Goal: Information Seeking & Learning: Learn about a topic

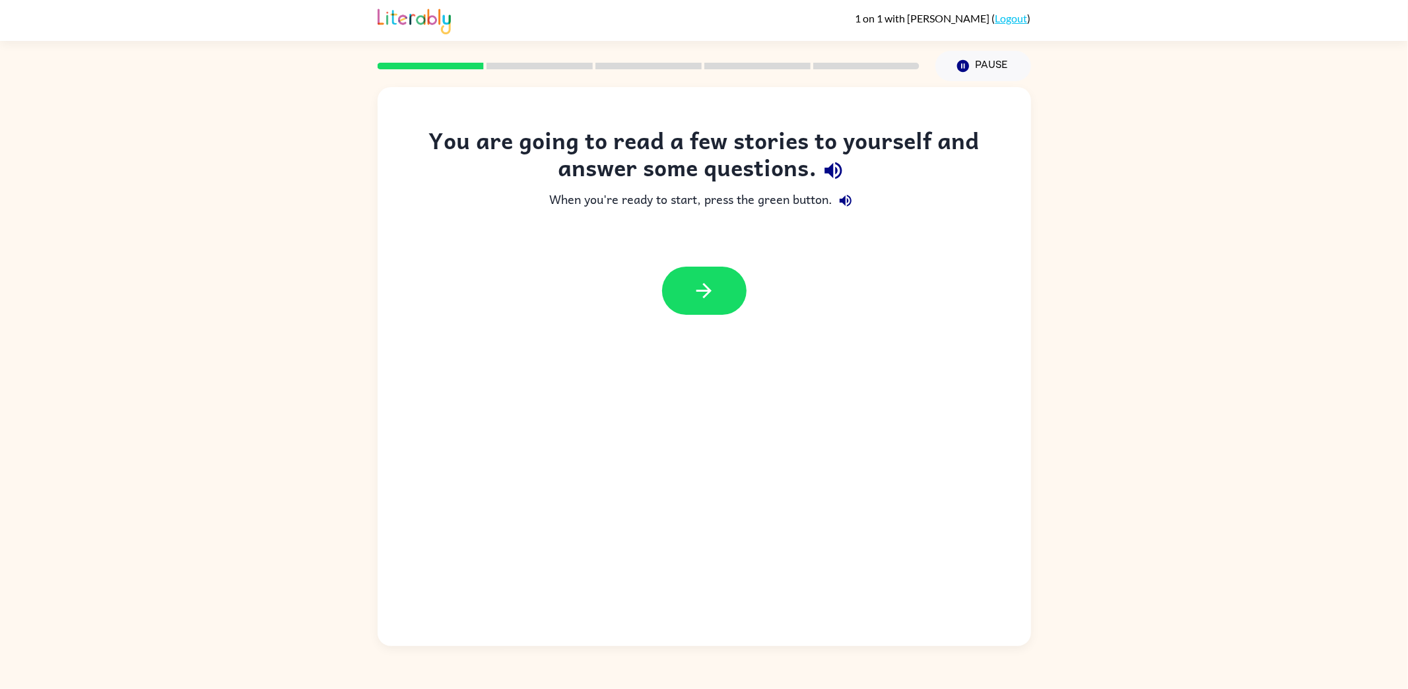
click at [1214, 249] on div "You are going to read a few stories to yourself and answer some questions. When…" at bounding box center [704, 363] width 1408 height 565
drag, startPoint x: 249, startPoint y: 202, endPoint x: 763, endPoint y: 285, distance: 521.0
click at [274, 201] on div "You are going to read a few stories to yourself and answer some questions. When…" at bounding box center [704, 363] width 1408 height 565
click at [840, 168] on icon "button" at bounding box center [833, 170] width 17 height 17
click at [833, 172] on icon "button" at bounding box center [833, 170] width 17 height 17
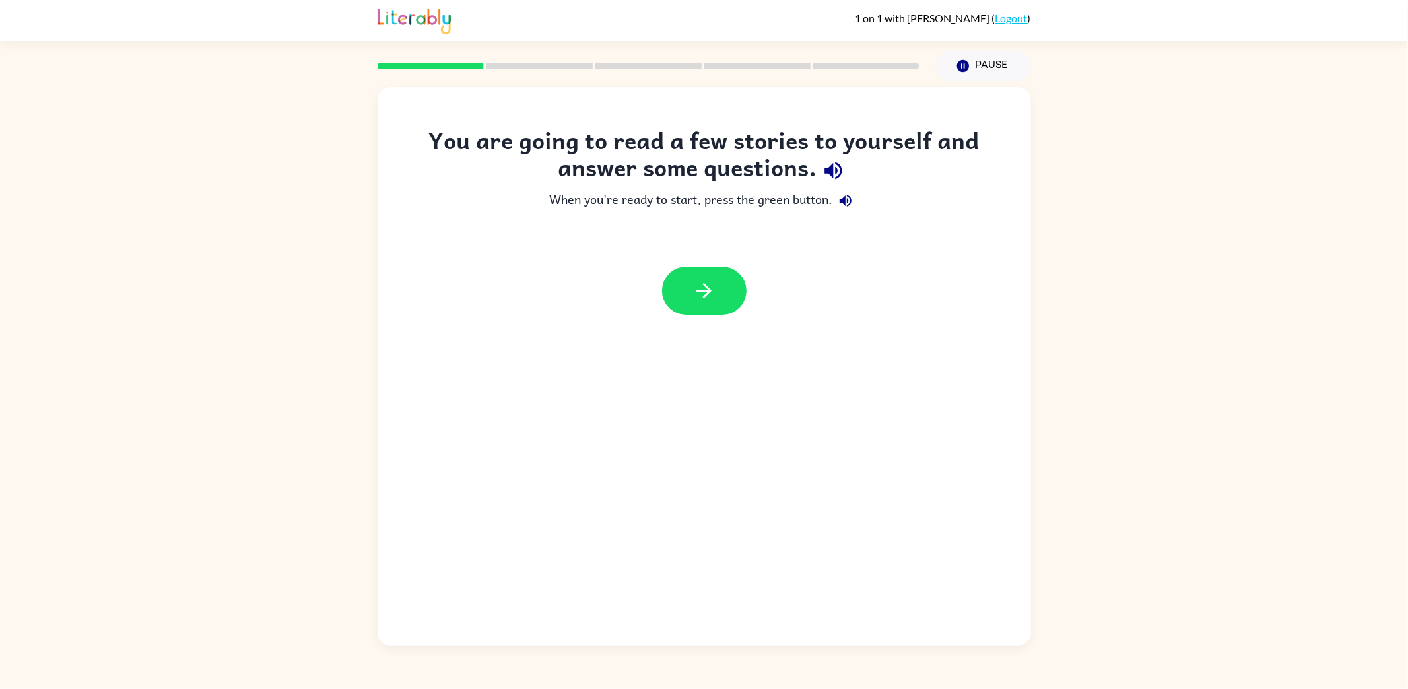
click at [1163, 254] on div "You are going to read a few stories to yourself and answer some questions. When…" at bounding box center [704, 363] width 1408 height 565
click at [827, 174] on icon "button" at bounding box center [833, 170] width 23 height 23
drag, startPoint x: 1233, startPoint y: 246, endPoint x: 1087, endPoint y: 233, distance: 147.1
click at [1233, 246] on div "You are going to read a few stories to yourself and answer some questions. When…" at bounding box center [704, 363] width 1408 height 565
click at [1155, 201] on div "You are going to read a few stories to yourself and answer some questions. When…" at bounding box center [704, 363] width 1408 height 565
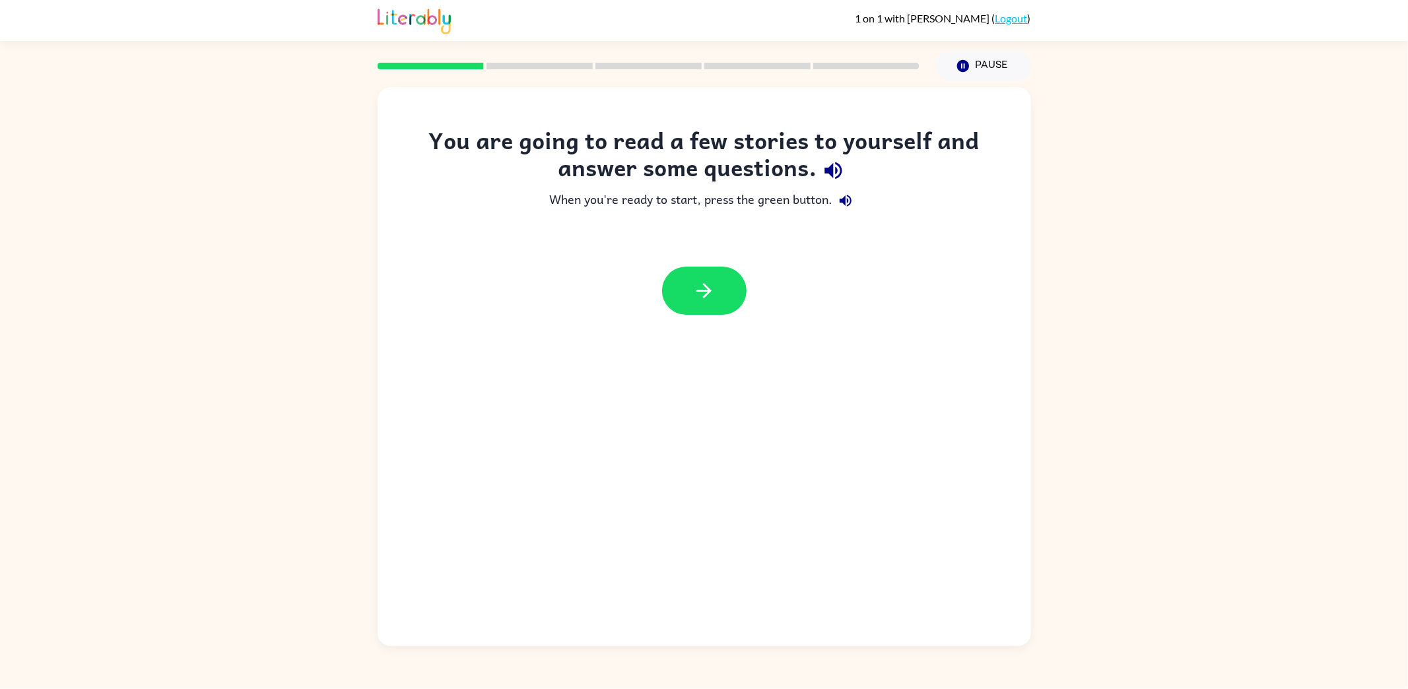
click at [723, 300] on button "button" at bounding box center [704, 291] width 85 height 48
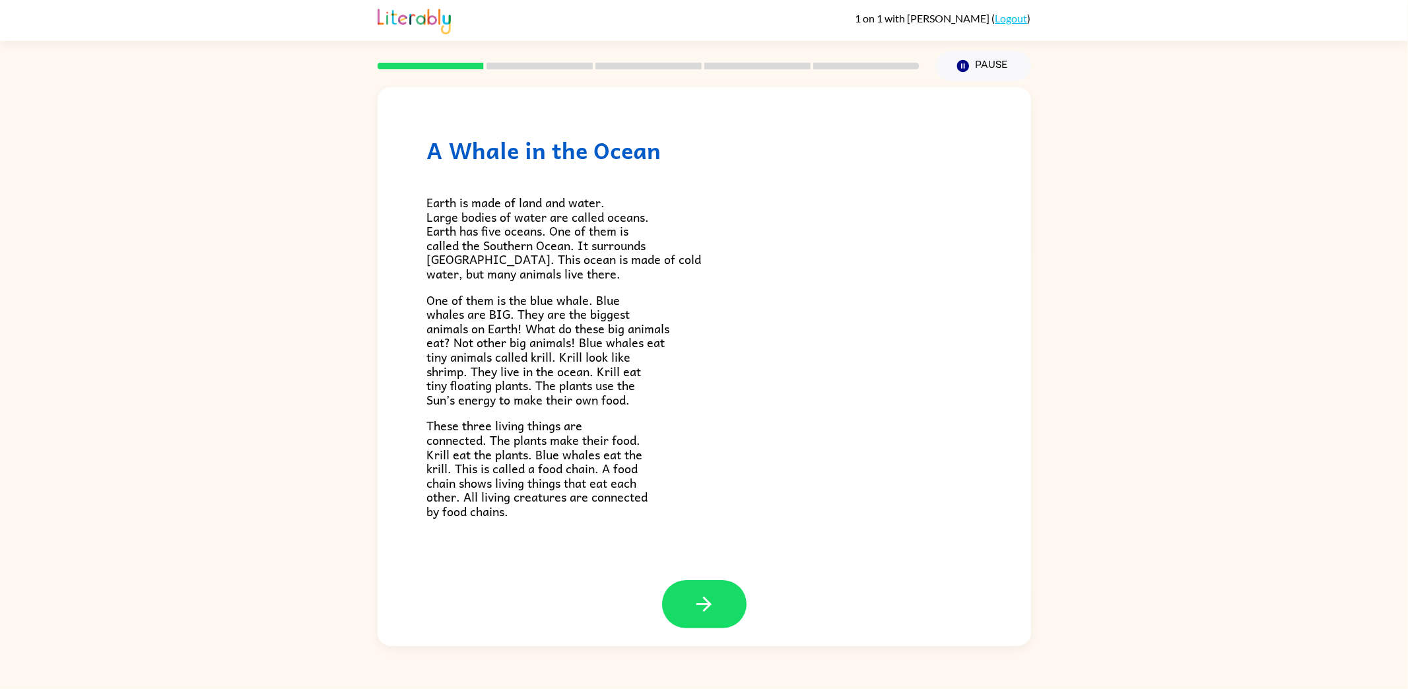
scroll to position [1, 0]
click at [711, 609] on button "button" at bounding box center [704, 604] width 85 height 48
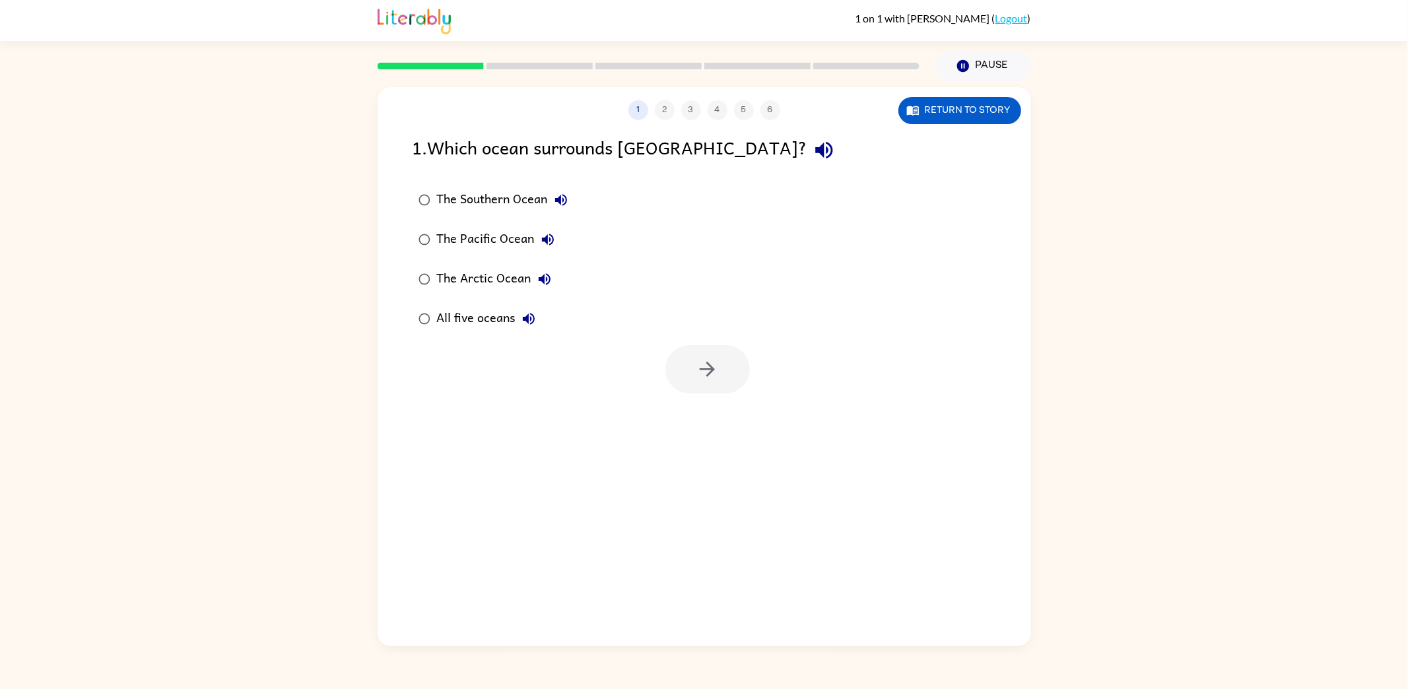
scroll to position [0, 0]
click at [245, 421] on div "1 2 3 4 5 6 Return to story 1 . Which ocean surrounds Antarctica? The Southern …" at bounding box center [704, 363] width 1408 height 565
click at [226, 236] on div "1 2 3 4 5 6 Return to story 1 . Which ocean surrounds Antarctica? The Southern …" at bounding box center [704, 363] width 1408 height 565
click at [813, 150] on icon "button" at bounding box center [824, 150] width 23 height 23
click at [929, 112] on button "Return to story" at bounding box center [960, 110] width 123 height 27
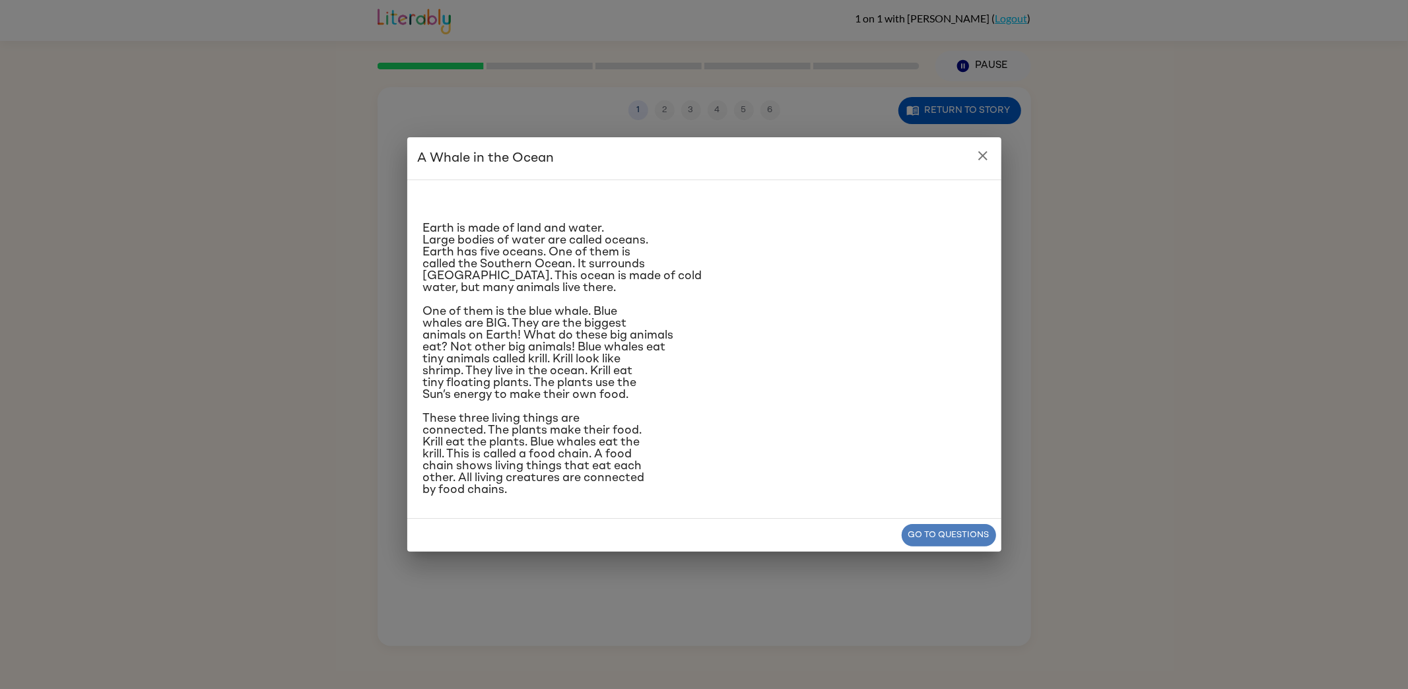
click at [951, 545] on button "Go to questions" at bounding box center [949, 535] width 94 height 23
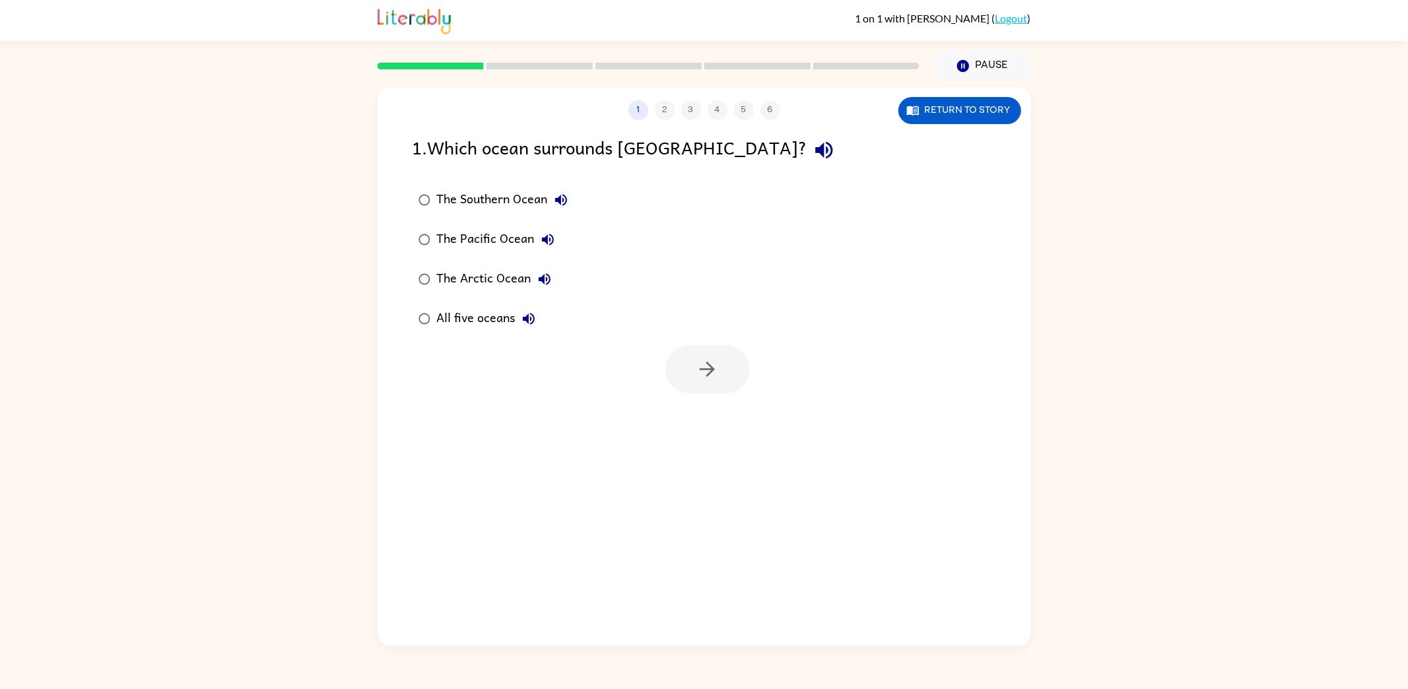
drag, startPoint x: 339, startPoint y: 481, endPoint x: 410, endPoint y: 278, distance: 214.9
click at [343, 466] on div "1 2 3 4 5 6 Return to story 1 . Which ocean surrounds Antarctica? The Southern …" at bounding box center [704, 363] width 1408 height 565
click at [485, 197] on div "The Southern Ocean" at bounding box center [505, 200] width 137 height 26
click at [703, 368] on icon "button" at bounding box center [707, 369] width 23 height 23
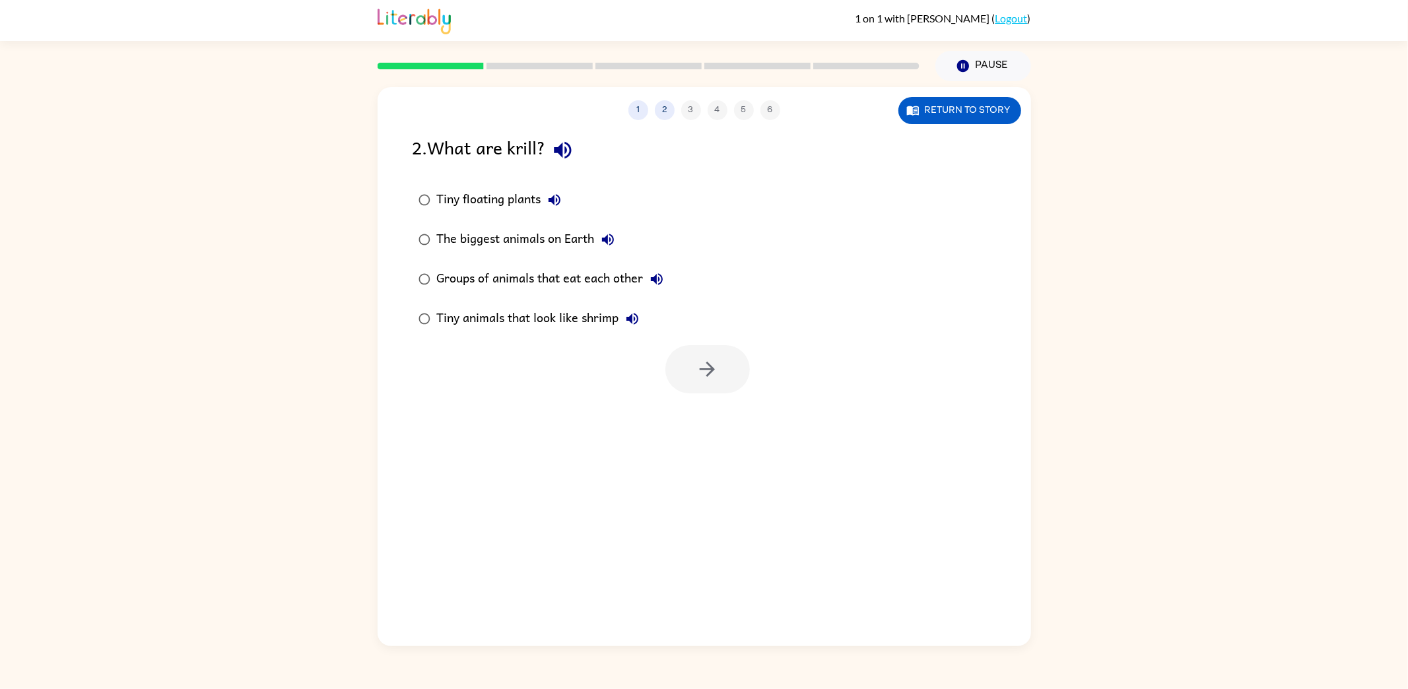
click at [527, 198] on div "Tiny floating plants" at bounding box center [502, 200] width 131 height 26
click at [697, 364] on icon "button" at bounding box center [707, 369] width 23 height 23
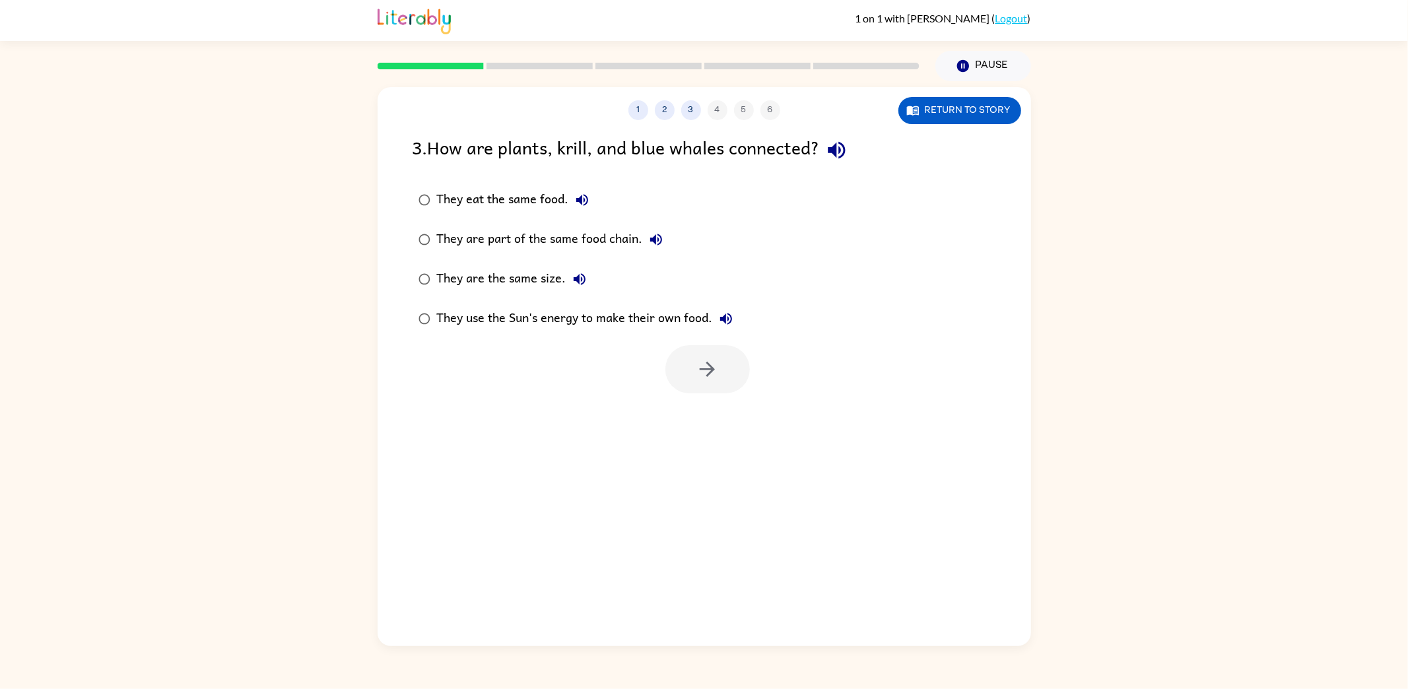
drag, startPoint x: 516, startPoint y: 195, endPoint x: 574, endPoint y: 223, distance: 64.4
click at [516, 195] on div "They eat the same food." at bounding box center [516, 200] width 158 height 26
click at [736, 370] on button "button" at bounding box center [708, 369] width 85 height 48
click at [515, 199] on div "To describe what blue whales eat" at bounding box center [541, 200] width 209 height 26
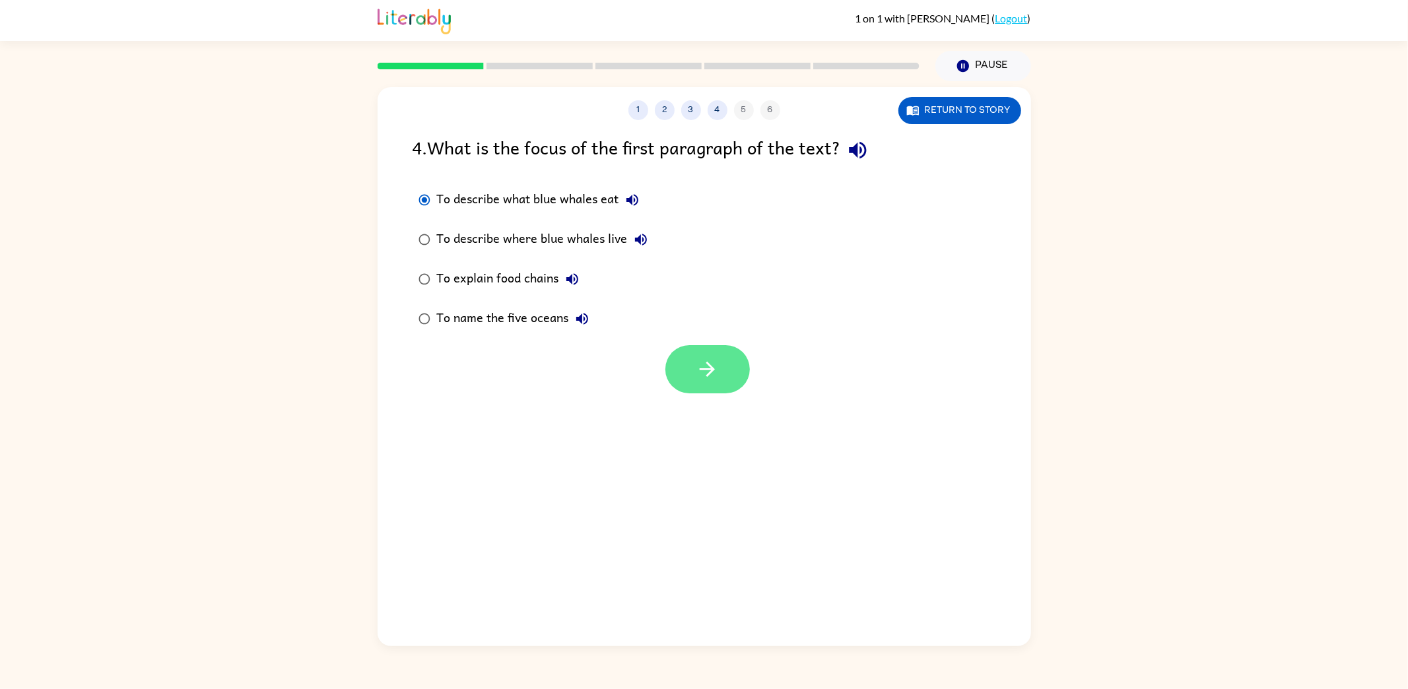
click at [730, 363] on button "button" at bounding box center [708, 369] width 85 height 48
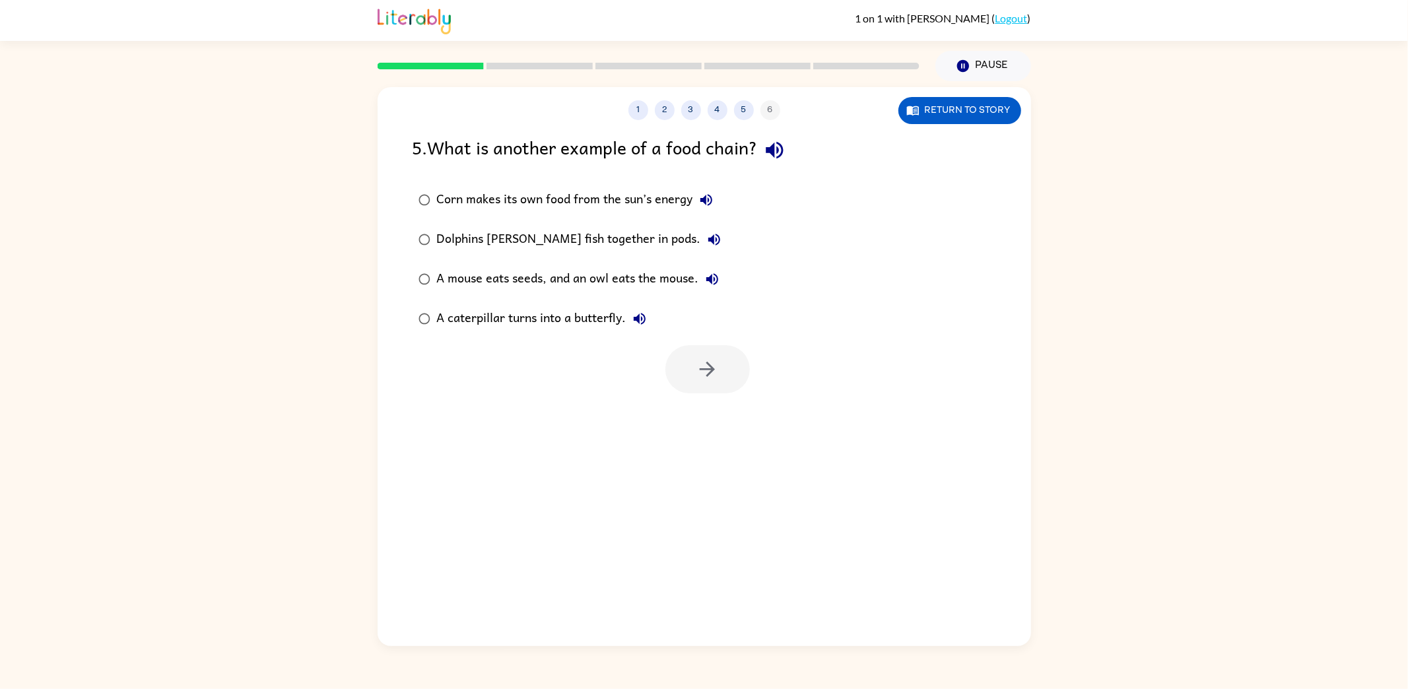
click at [521, 198] on div "Corn makes its own food from the sun’s energy" at bounding box center [578, 200] width 283 height 26
click at [687, 347] on button "button" at bounding box center [708, 369] width 85 height 48
click at [513, 205] on div "To show how big blue whales are compared to other creatures" at bounding box center [620, 200] width 367 height 26
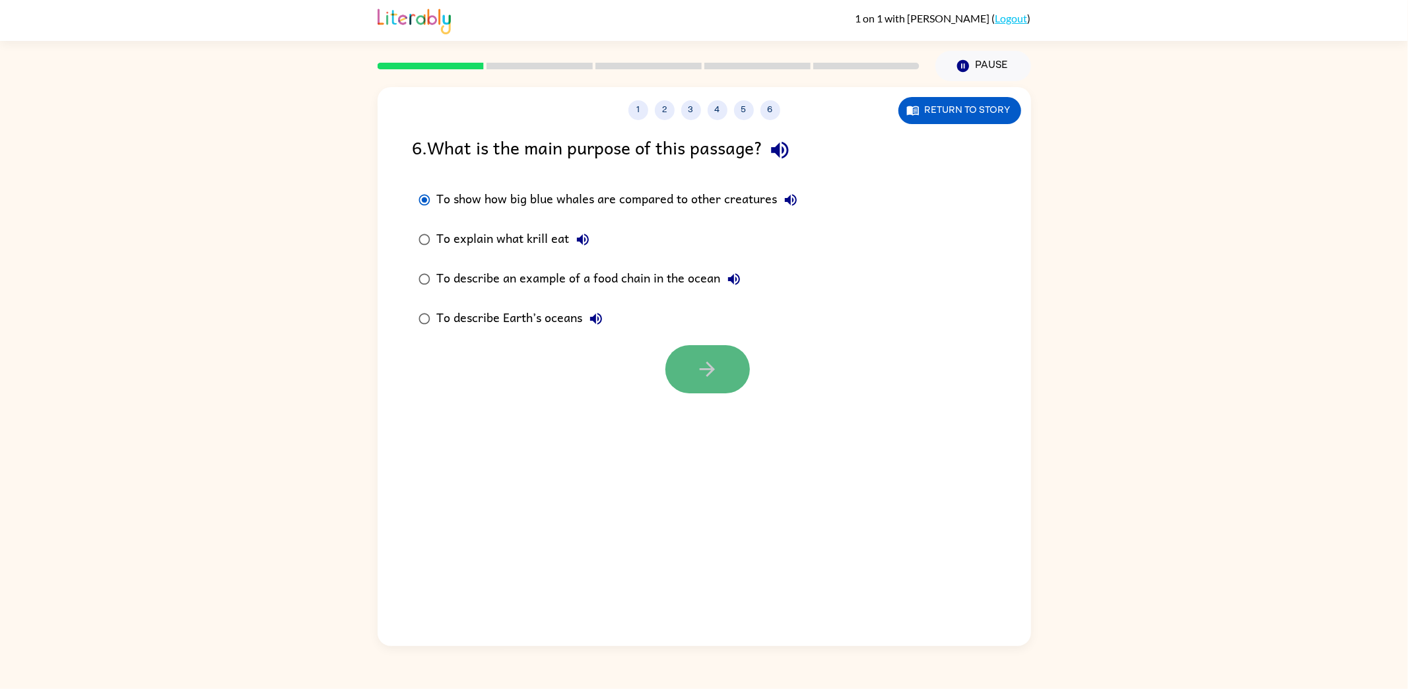
drag, startPoint x: 739, startPoint y: 375, endPoint x: 726, endPoint y: 374, distance: 13.3
click at [739, 375] on button "button" at bounding box center [708, 369] width 85 height 48
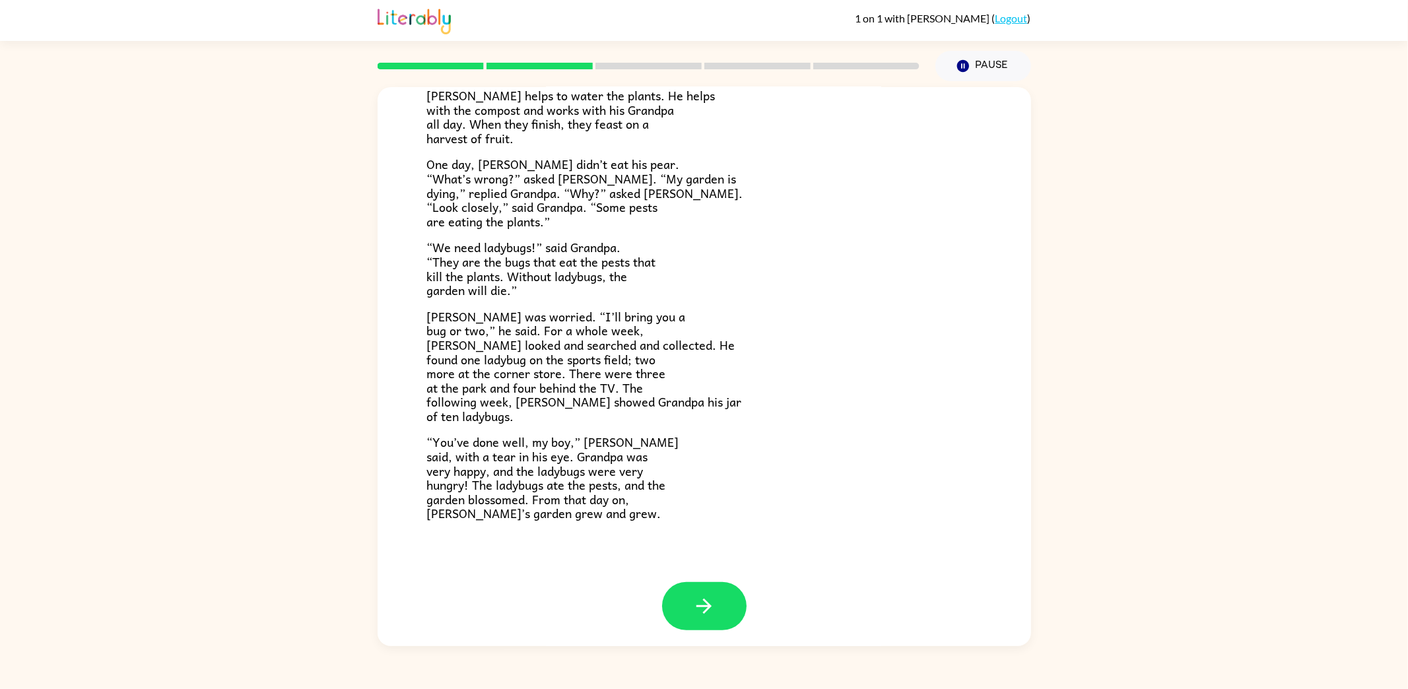
scroll to position [193, 0]
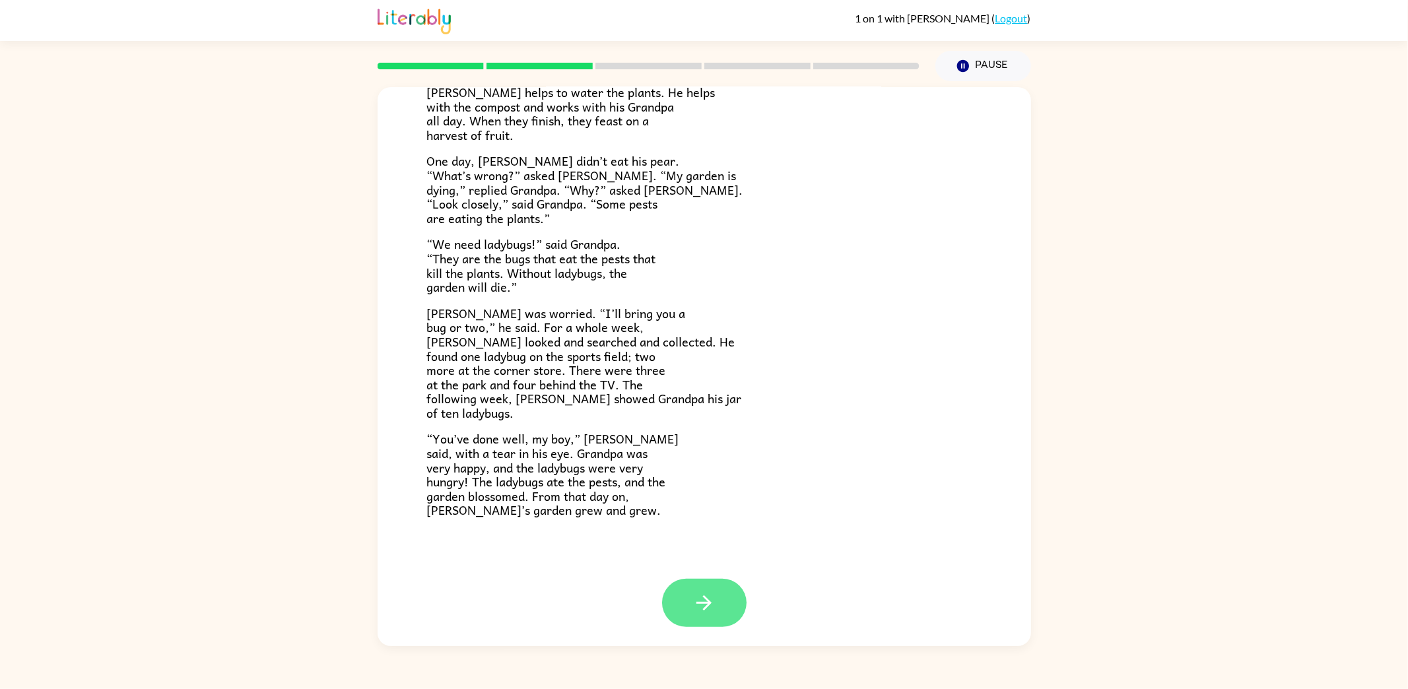
click at [697, 588] on button "button" at bounding box center [704, 603] width 85 height 48
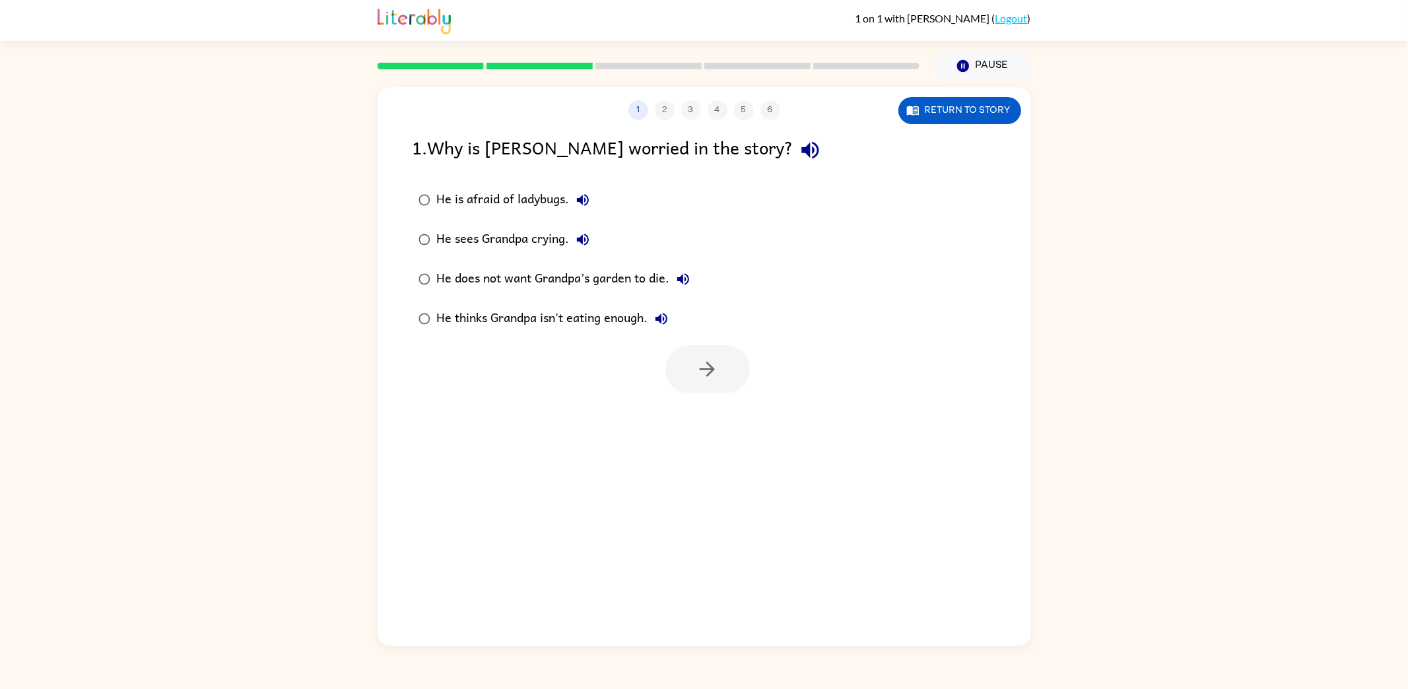
click at [549, 203] on div "He is afraid of ladybugs." at bounding box center [516, 200] width 159 height 26
click at [701, 365] on icon "button" at bounding box center [707, 369] width 23 height 23
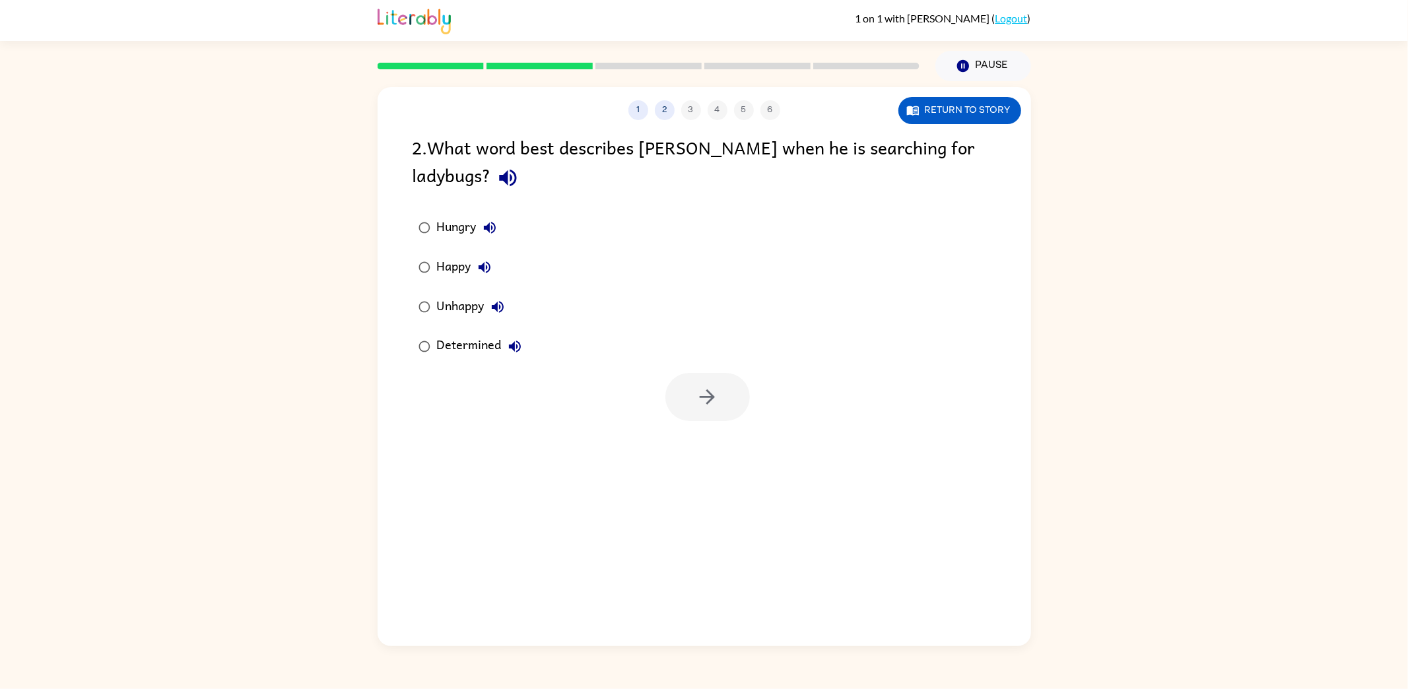
click at [451, 228] on div "Hungry" at bounding box center [470, 228] width 66 height 26
click at [682, 395] on button "button" at bounding box center [708, 397] width 85 height 48
click at [459, 224] on div "Happy" at bounding box center [467, 228] width 61 height 26
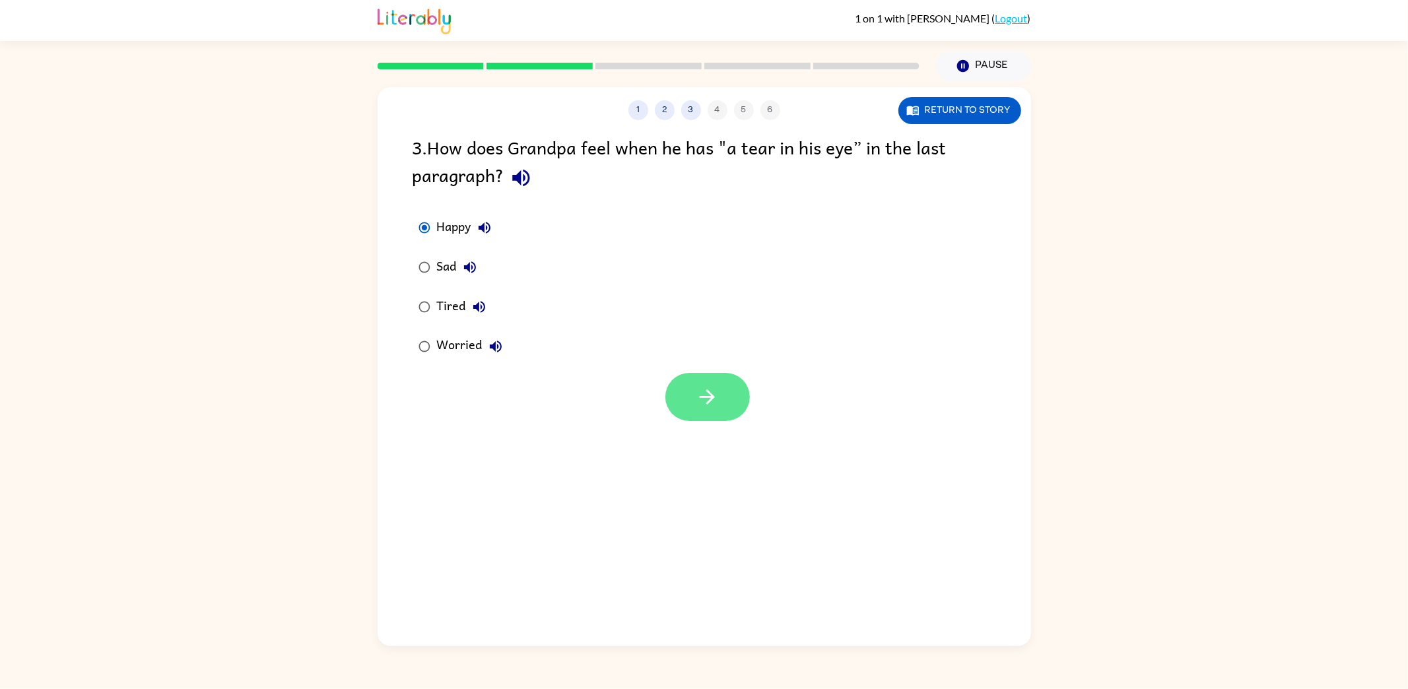
click at [700, 391] on icon "button" at bounding box center [707, 397] width 23 height 23
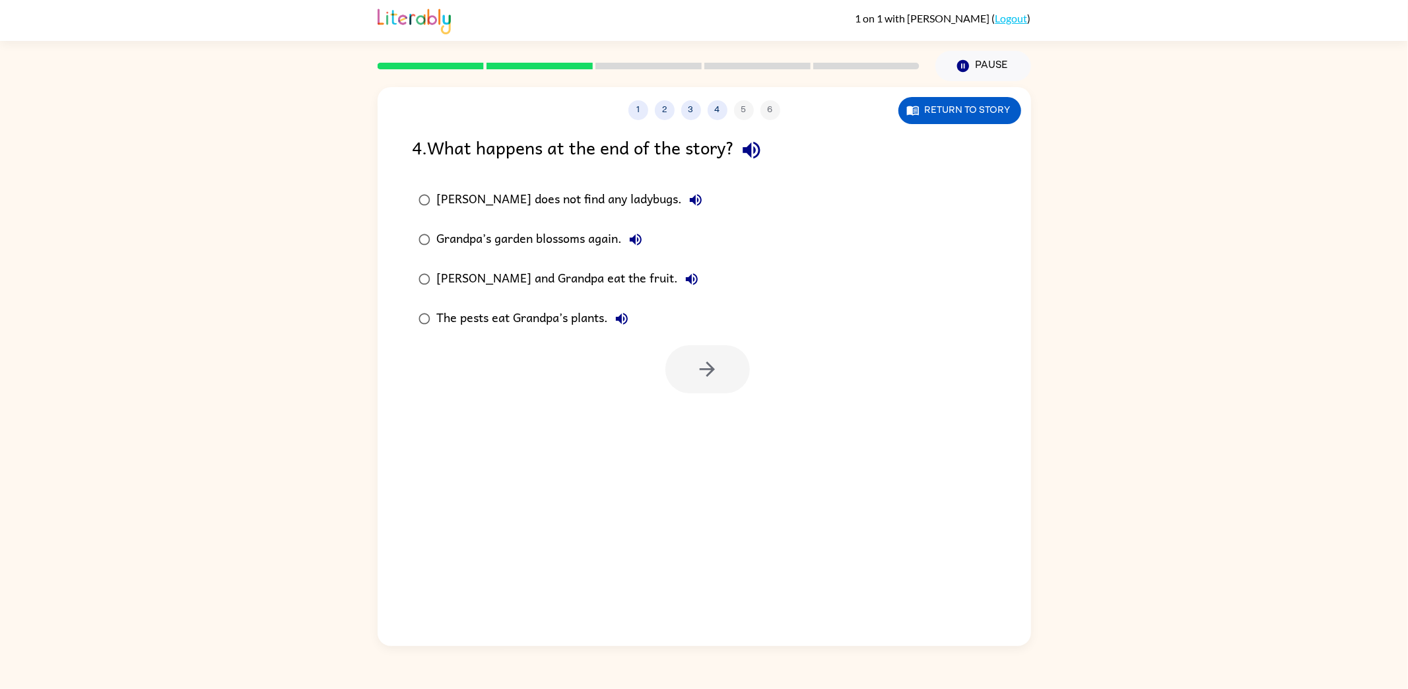
click at [471, 199] on div "Amir does not find any ladybugs." at bounding box center [573, 200] width 272 height 26
click at [733, 366] on button "button" at bounding box center [708, 369] width 85 height 48
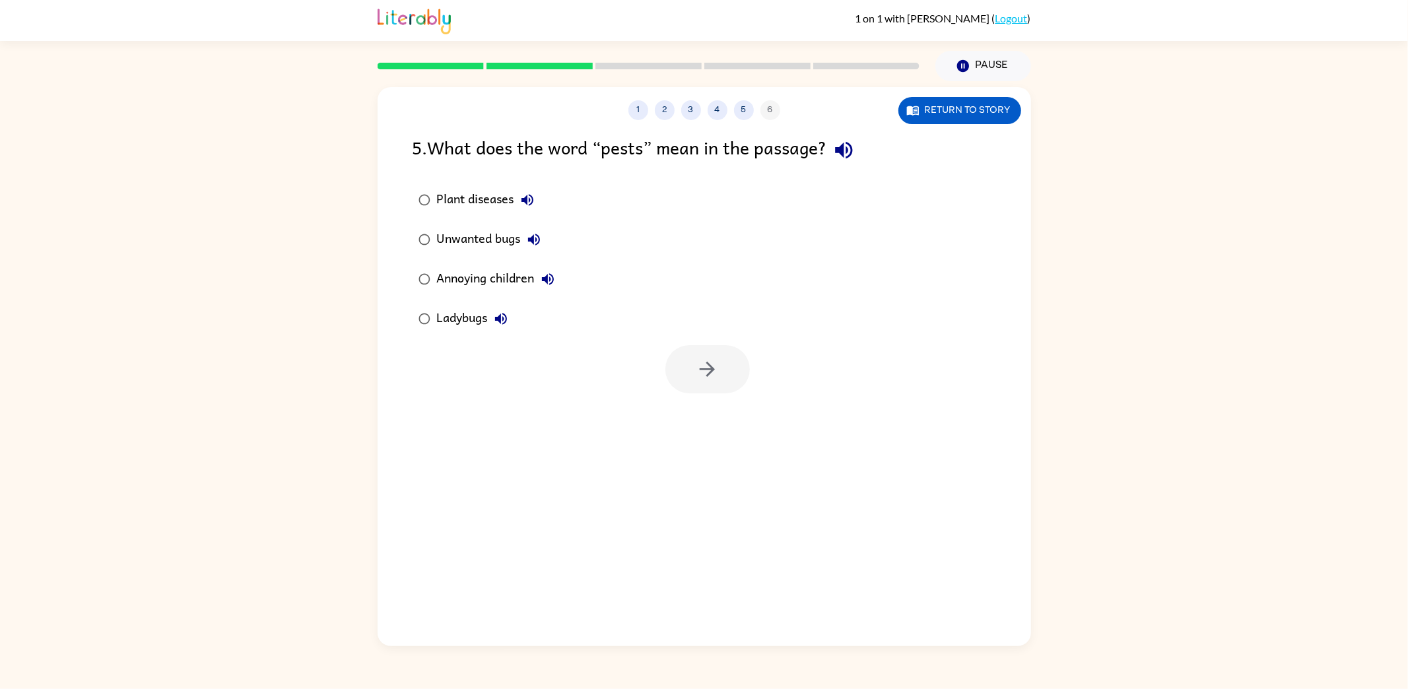
click at [497, 195] on div "Plant diseases" at bounding box center [489, 200] width 104 height 26
click at [730, 379] on button "button" at bounding box center [708, 369] width 85 height 48
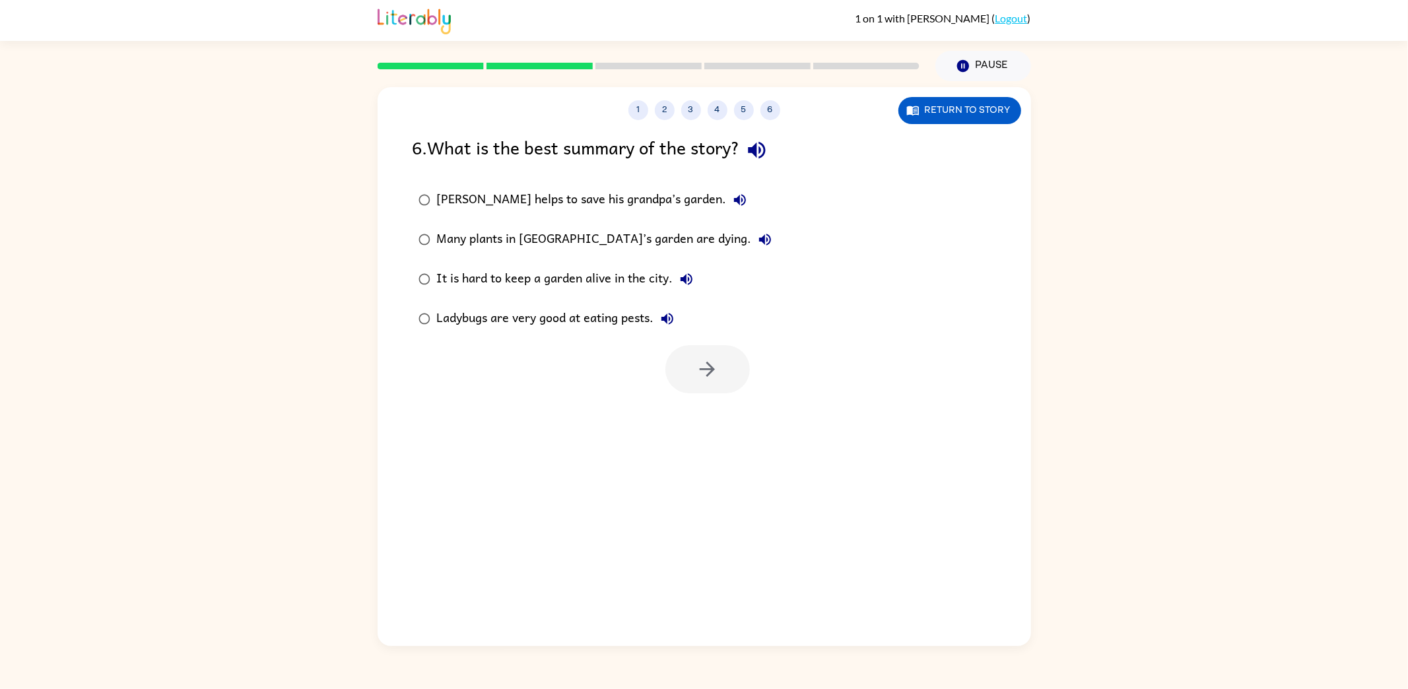
click at [517, 200] on div "Amir helps to save his grandpa’s garden." at bounding box center [595, 200] width 316 height 26
drag, startPoint x: 734, startPoint y: 359, endPoint x: 743, endPoint y: 369, distance: 13.5
click at [734, 360] on button "button" at bounding box center [708, 369] width 85 height 48
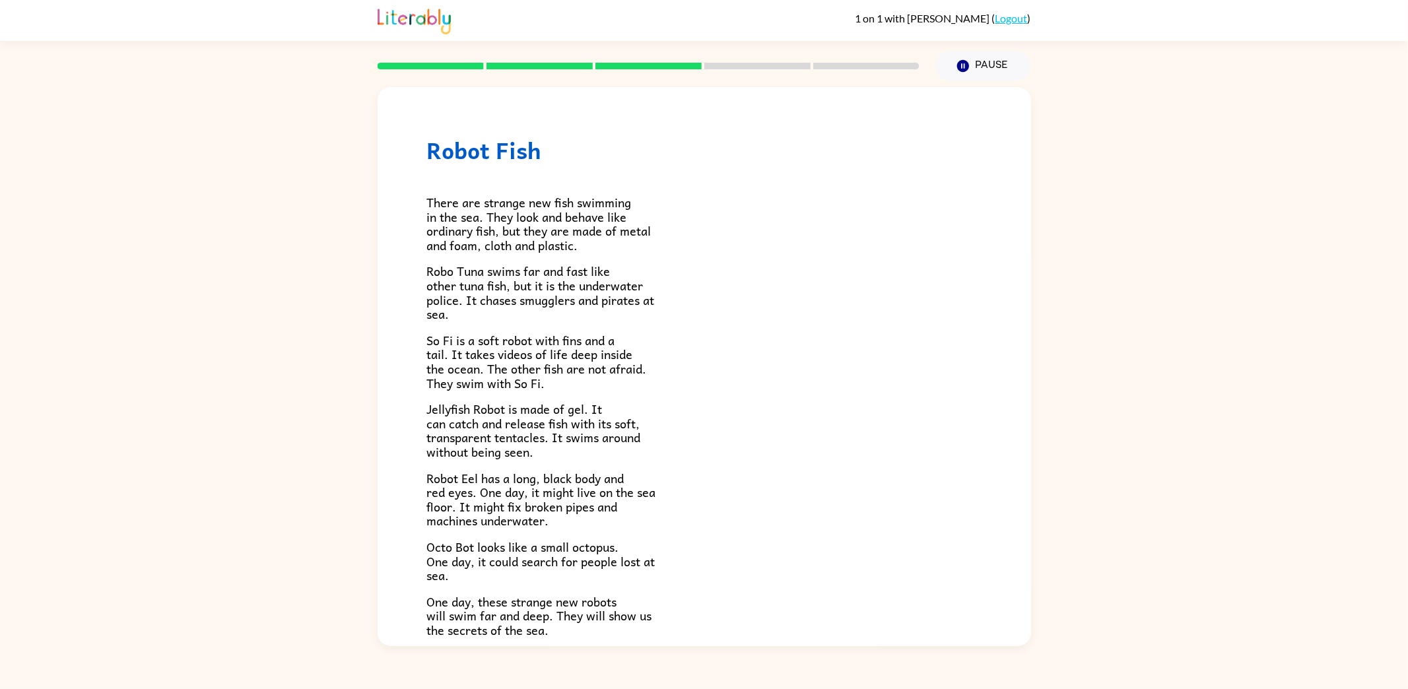
scroll to position [120, 0]
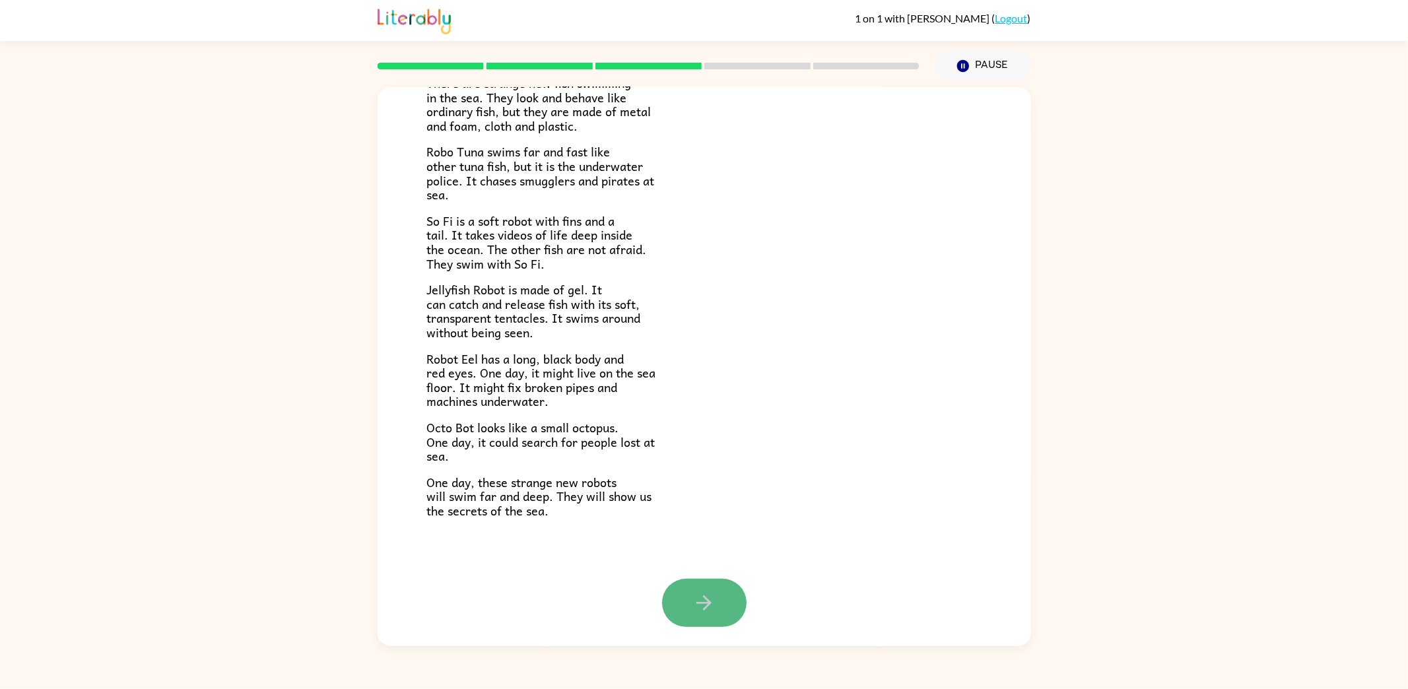
click at [714, 586] on button "button" at bounding box center [704, 603] width 85 height 48
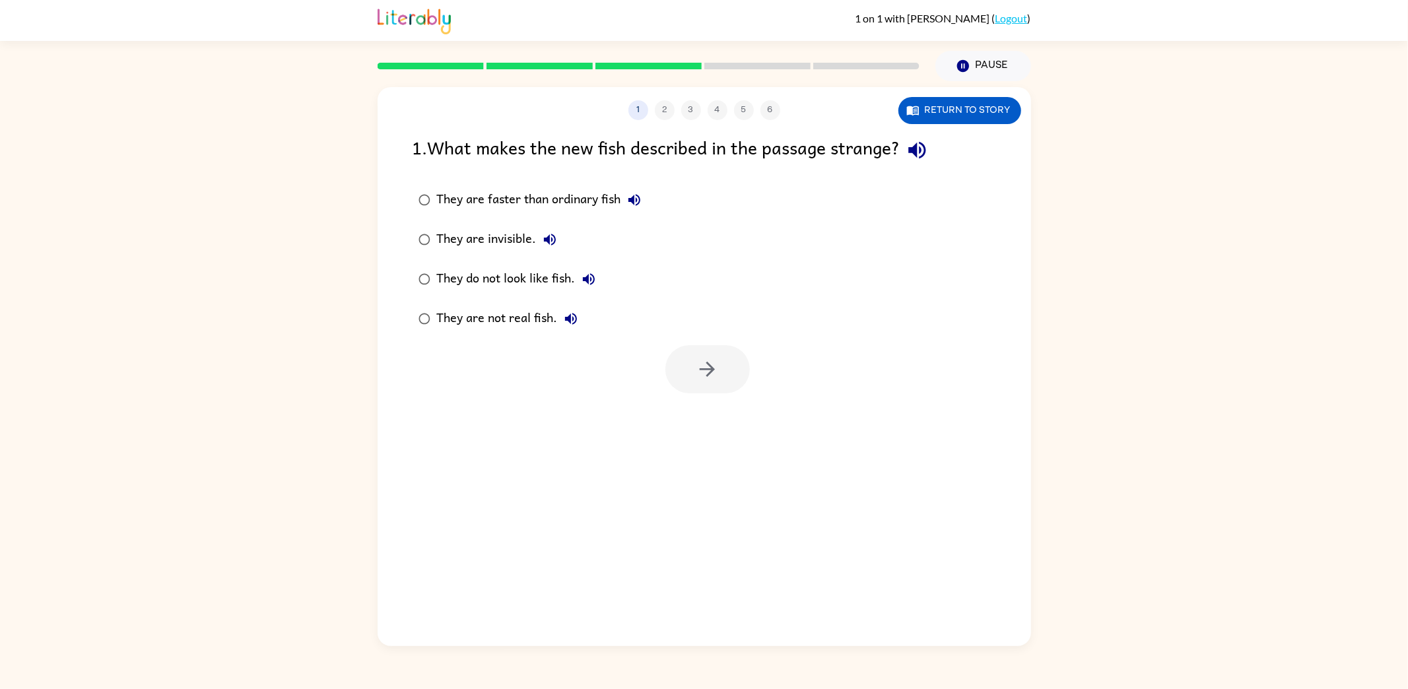
click at [545, 202] on div "They are faster than ordinary fish" at bounding box center [542, 200] width 211 height 26
click at [693, 367] on button "button" at bounding box center [708, 369] width 85 height 48
click at [533, 201] on div "chasing smugglers and pirates" at bounding box center [532, 200] width 191 height 26
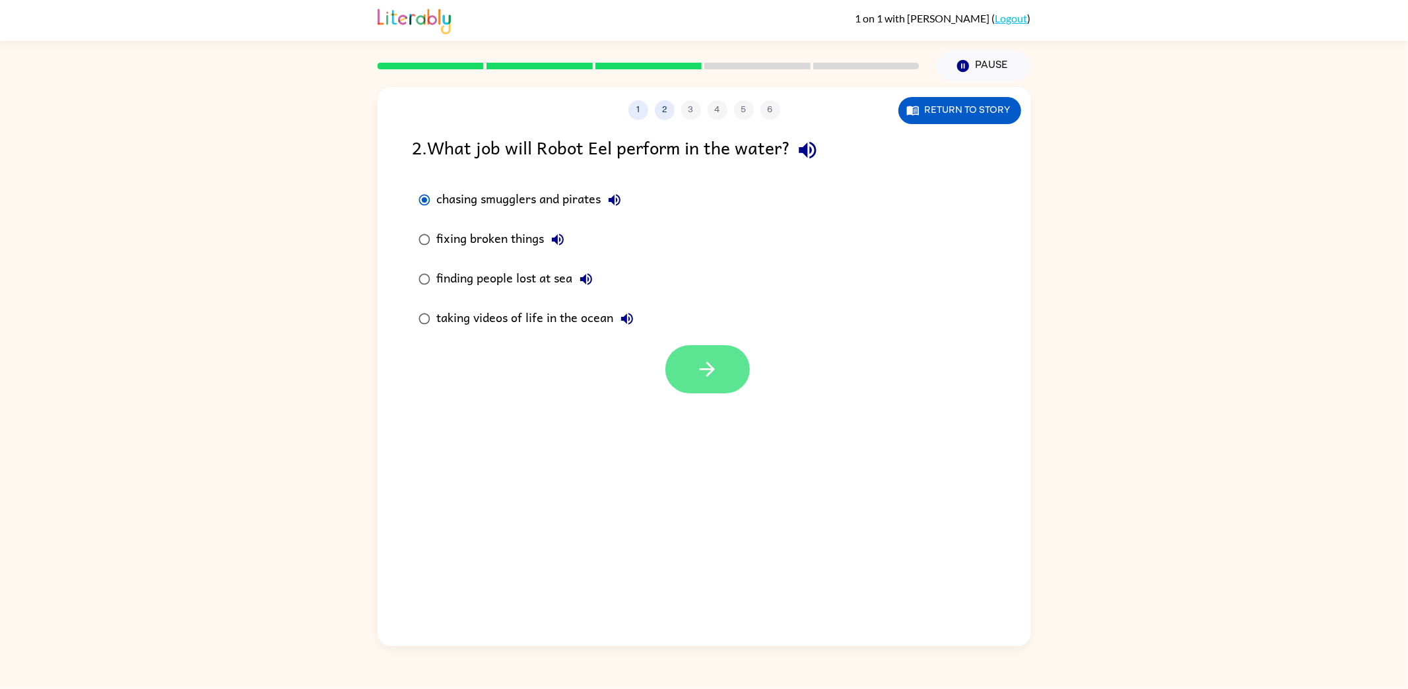
click at [692, 370] on button "button" at bounding box center [708, 369] width 85 height 48
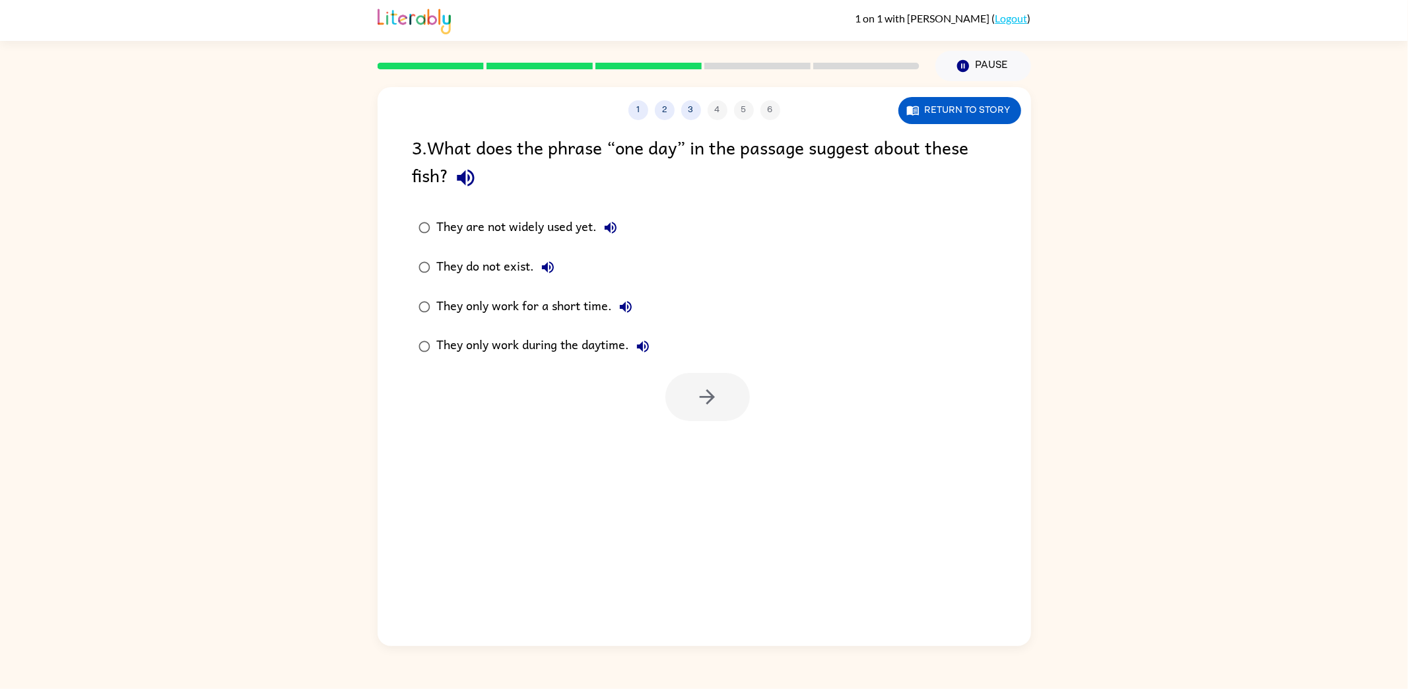
click at [513, 207] on div "3 . What does the phrase “one day” in the passage suggest about these fish? The…" at bounding box center [705, 277] width 654 height 288
click at [520, 224] on div "They are not widely used yet." at bounding box center [530, 228] width 187 height 26
click at [702, 381] on button "button" at bounding box center [708, 397] width 85 height 48
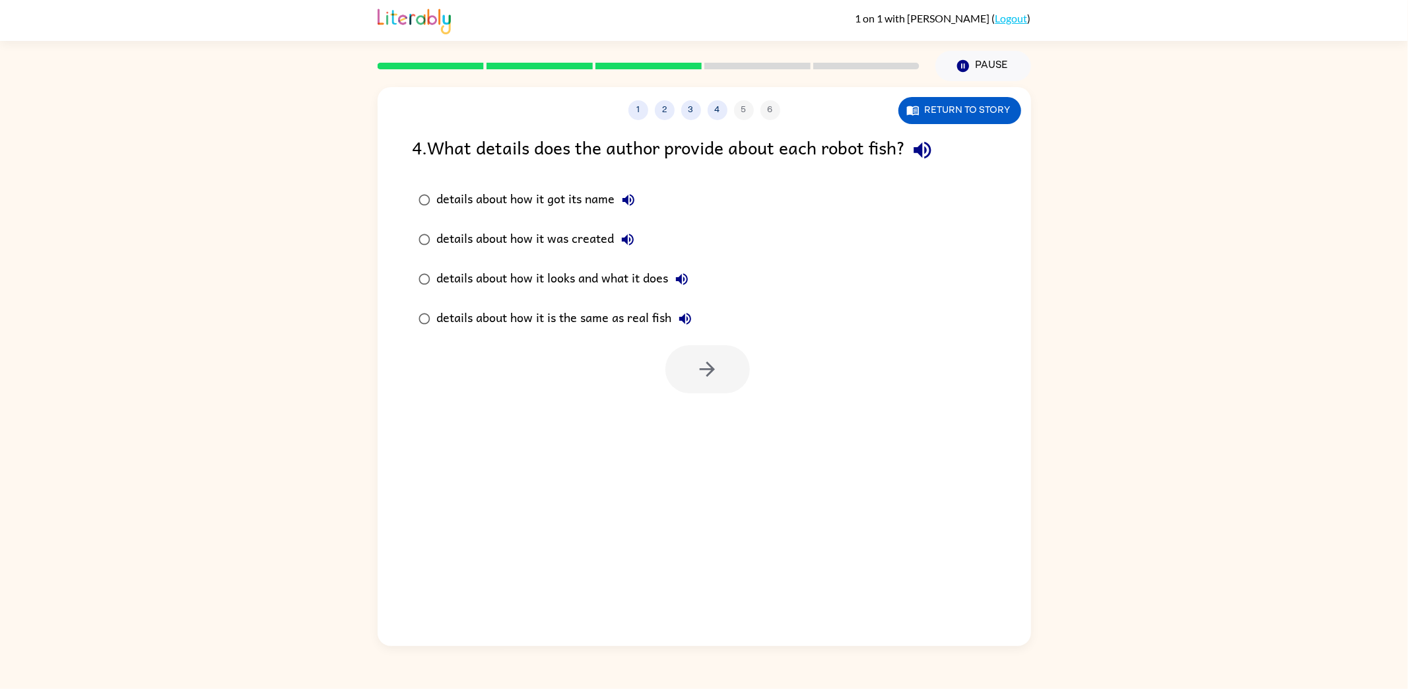
click at [543, 209] on div "details about how it got its name" at bounding box center [539, 200] width 205 height 26
click at [677, 346] on div at bounding box center [708, 369] width 85 height 48
click at [681, 360] on button "button" at bounding box center [708, 369] width 85 height 48
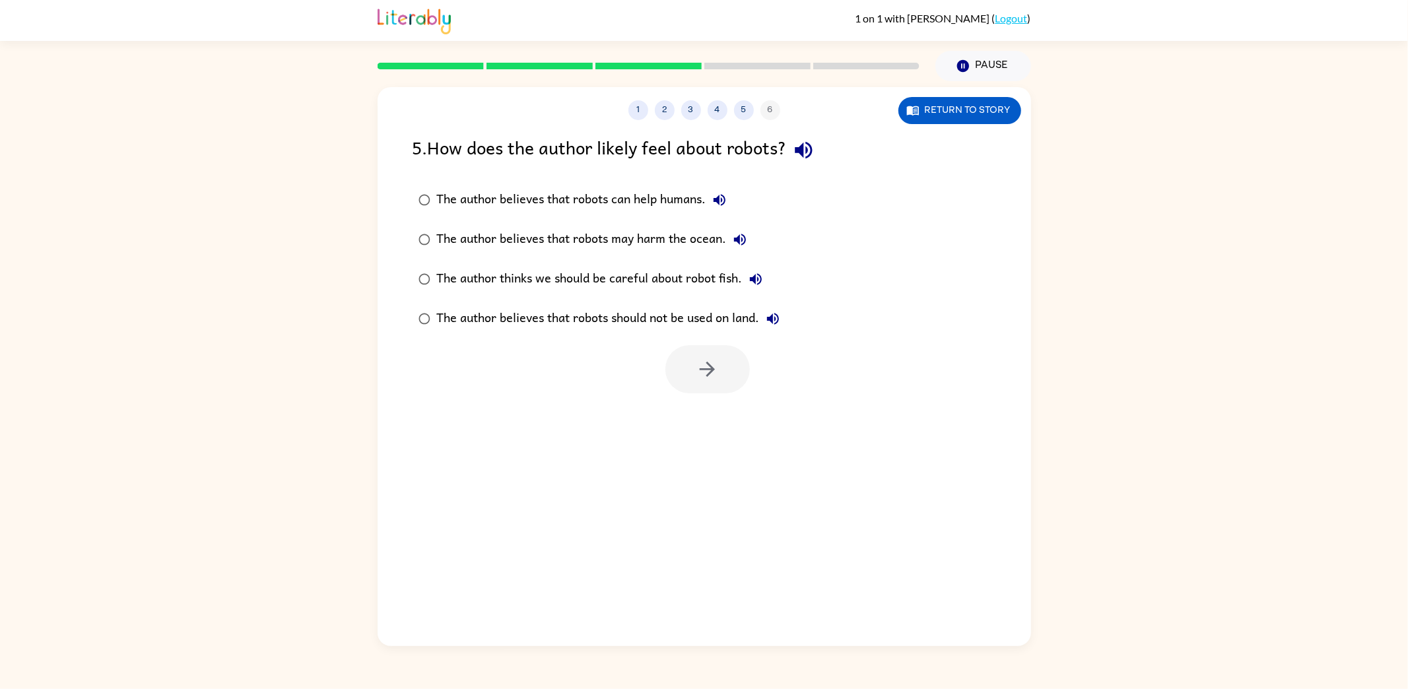
click at [492, 199] on div "The author believes that robots can help humans." at bounding box center [585, 200] width 296 height 26
click at [711, 362] on icon "button" at bounding box center [707, 369] width 23 height 23
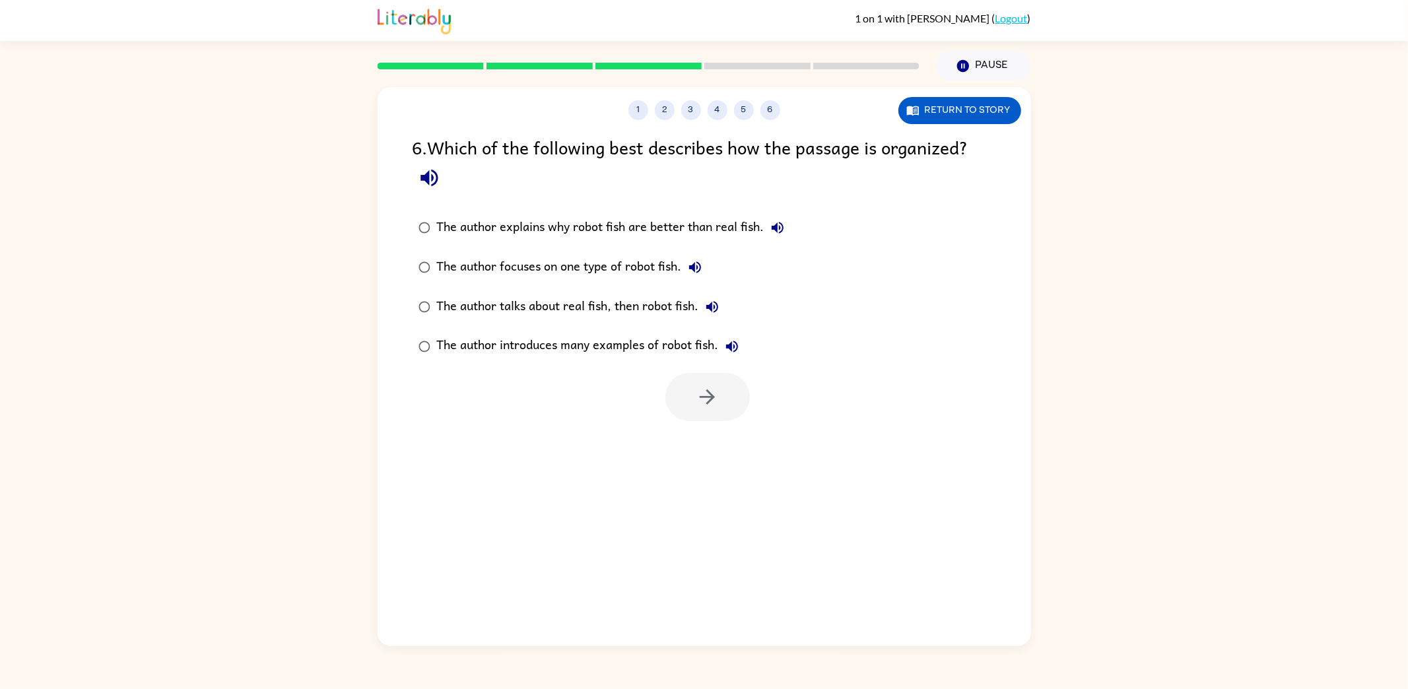
drag, startPoint x: 546, startPoint y: 221, endPoint x: 694, endPoint y: 271, distance: 156.0
click at [547, 221] on div "The author explains why robot fish are better than real fish." at bounding box center [614, 228] width 354 height 26
click at [710, 390] on icon "button" at bounding box center [707, 397] width 23 height 23
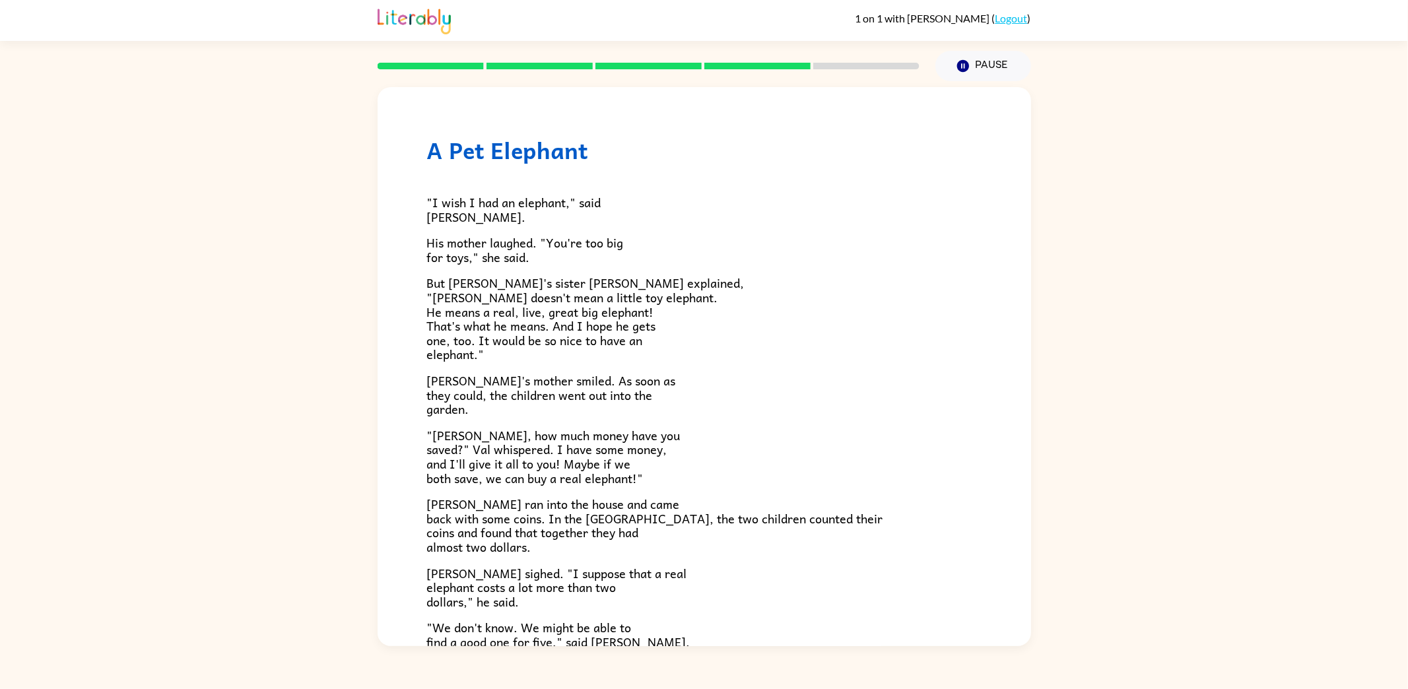
click at [312, 326] on div "A Pet Elephant "I wish I had an elephant," said Danny. His mother laughed. "You…" at bounding box center [704, 363] width 1408 height 565
click at [284, 265] on div "A Pet Elephant "I wish I had an elephant," said Danny. His mother laughed. "You…" at bounding box center [704, 363] width 1408 height 565
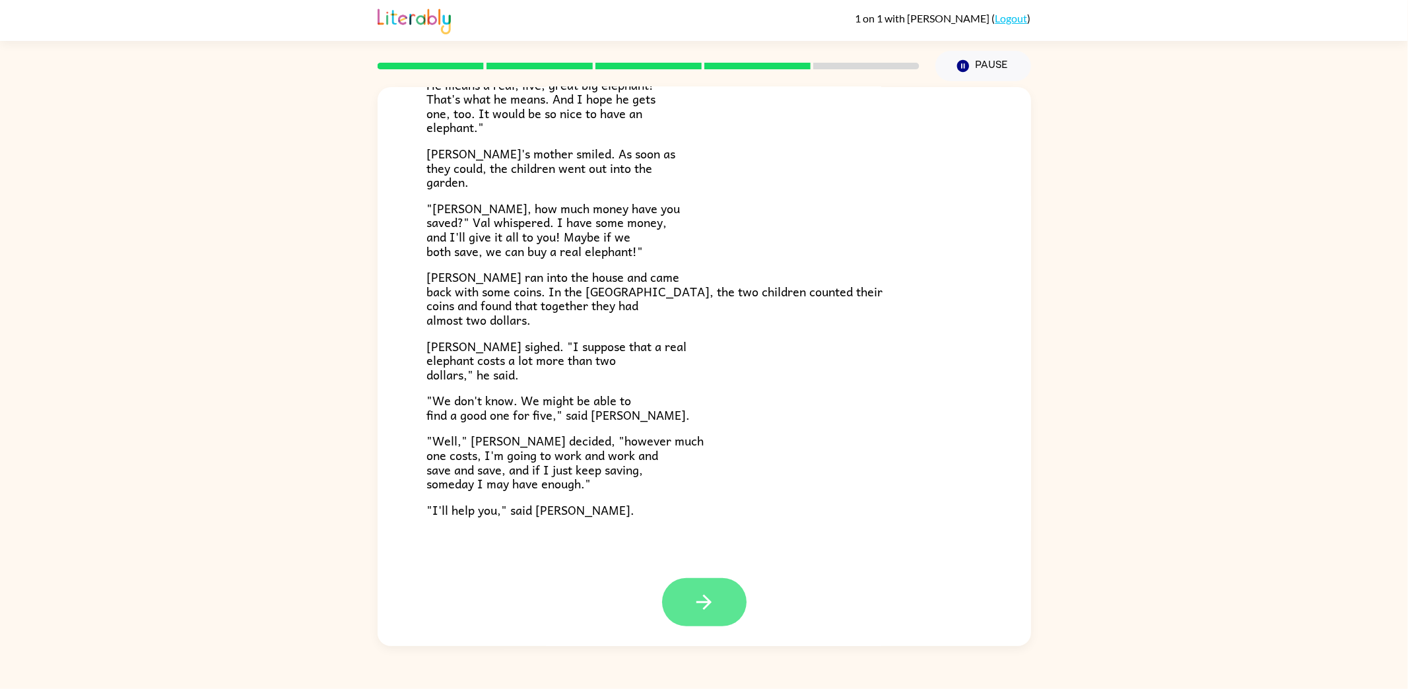
drag, startPoint x: 728, startPoint y: 600, endPoint x: 724, endPoint y: 552, distance: 47.7
click at [728, 600] on button "button" at bounding box center [704, 602] width 85 height 48
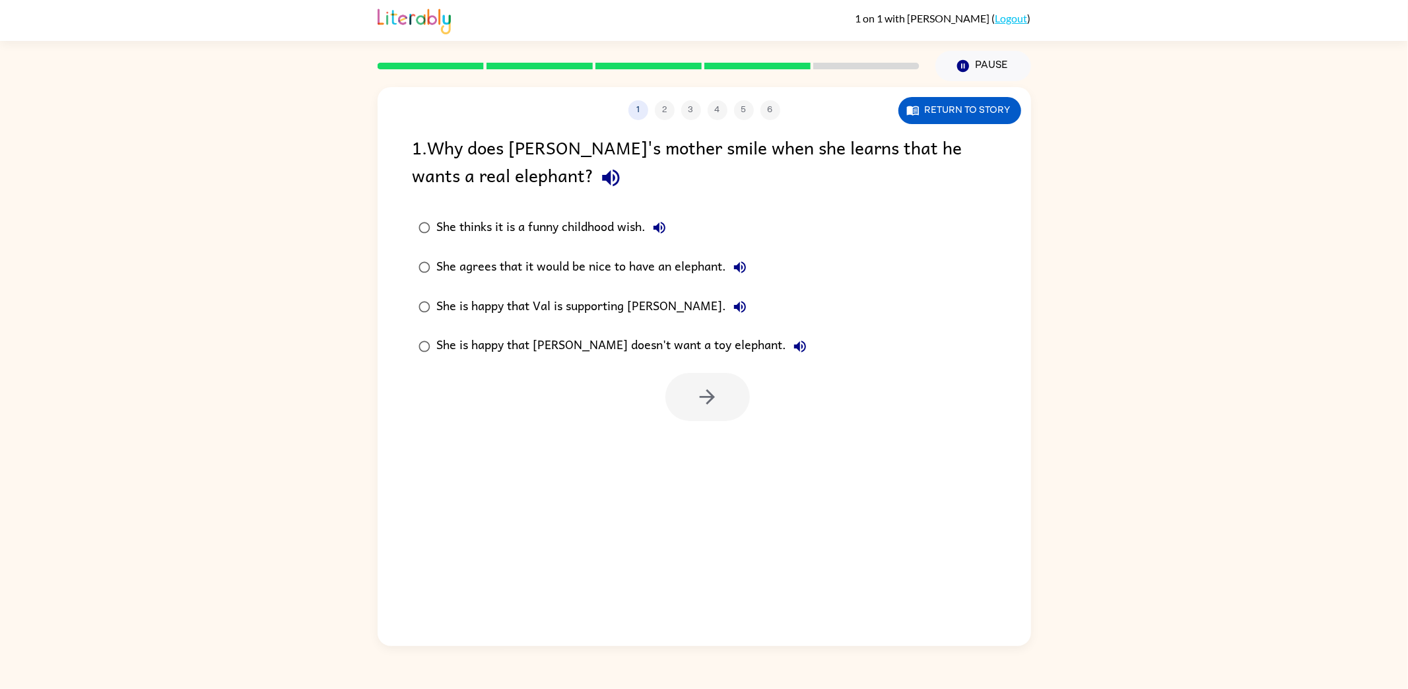
click at [584, 224] on div "She thinks it is a funny childhood wish." at bounding box center [555, 228] width 236 height 26
click at [703, 394] on icon "button" at bounding box center [707, 397] width 23 height 23
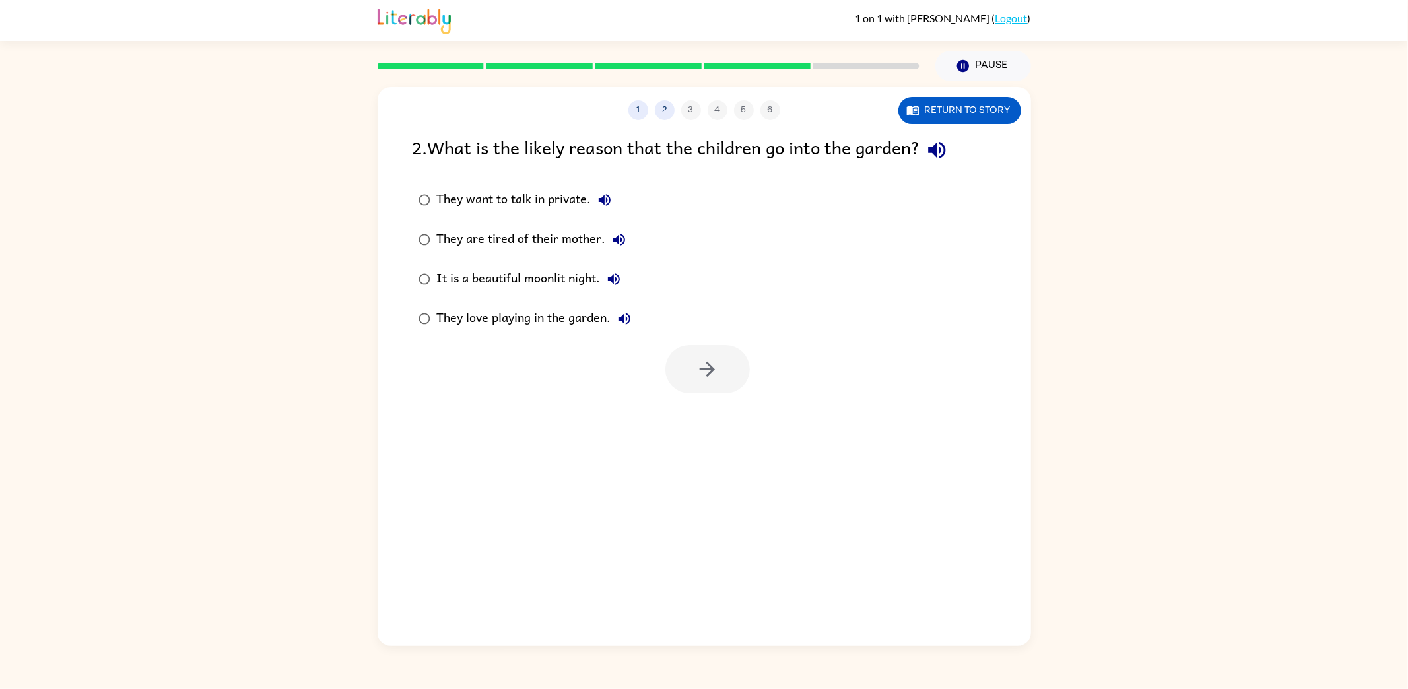
click at [574, 191] on div "They want to talk in private." at bounding box center [527, 200] width 181 height 26
click at [699, 363] on icon "button" at bounding box center [707, 369] width 23 height 23
click at [564, 204] on div "She wants to make her mother smile." at bounding box center [551, 200] width 229 height 26
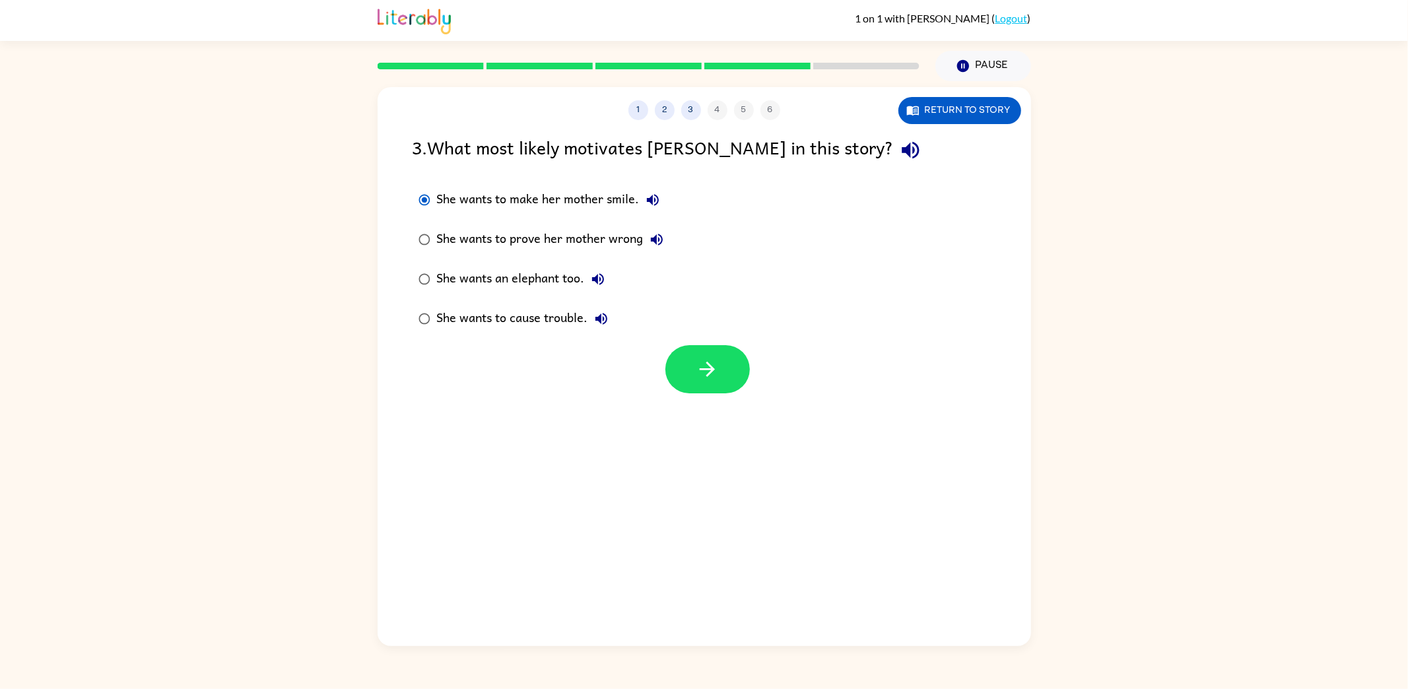
drag, startPoint x: 728, startPoint y: 362, endPoint x: 858, endPoint y: 127, distance: 268.9
click at [736, 351] on button "button" at bounding box center [708, 369] width 85 height 48
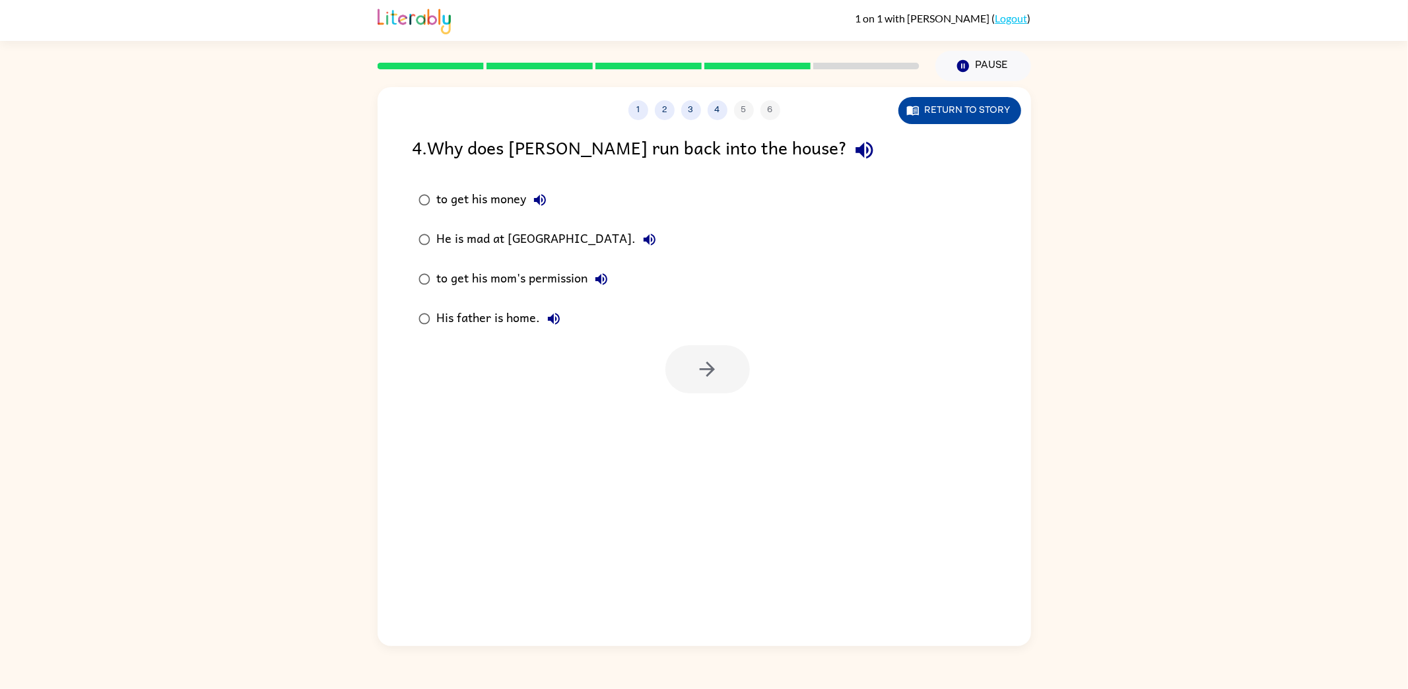
click at [990, 109] on button "Return to story" at bounding box center [960, 110] width 123 height 27
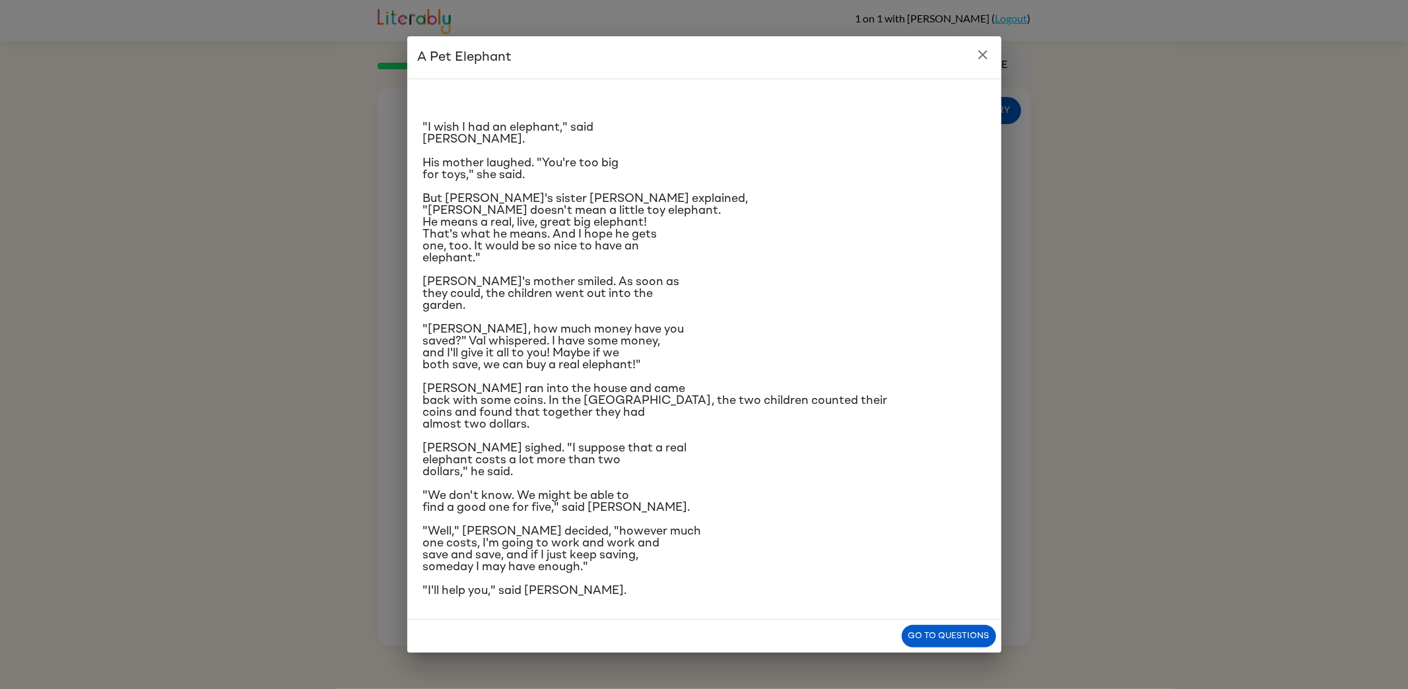
click at [982, 47] on icon "close" at bounding box center [983, 55] width 16 height 16
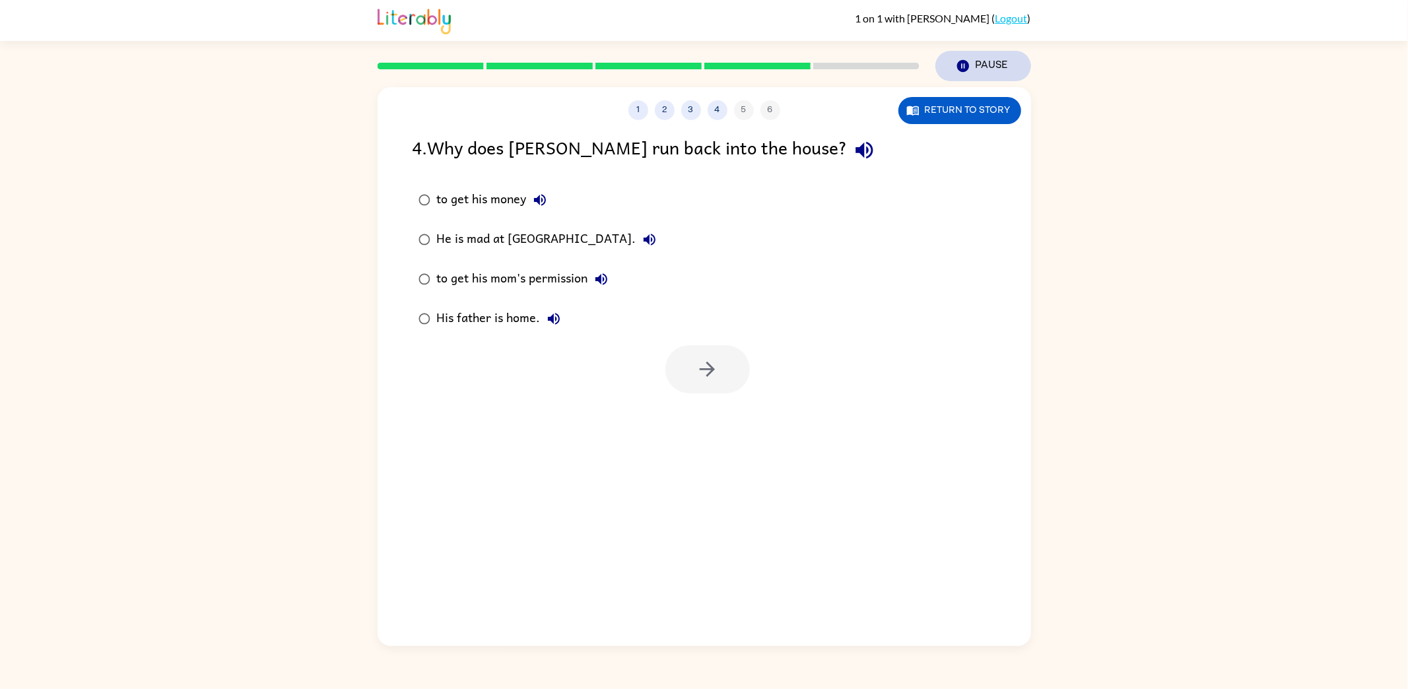
click at [976, 63] on button "Pause Pause" at bounding box center [984, 66] width 96 height 30
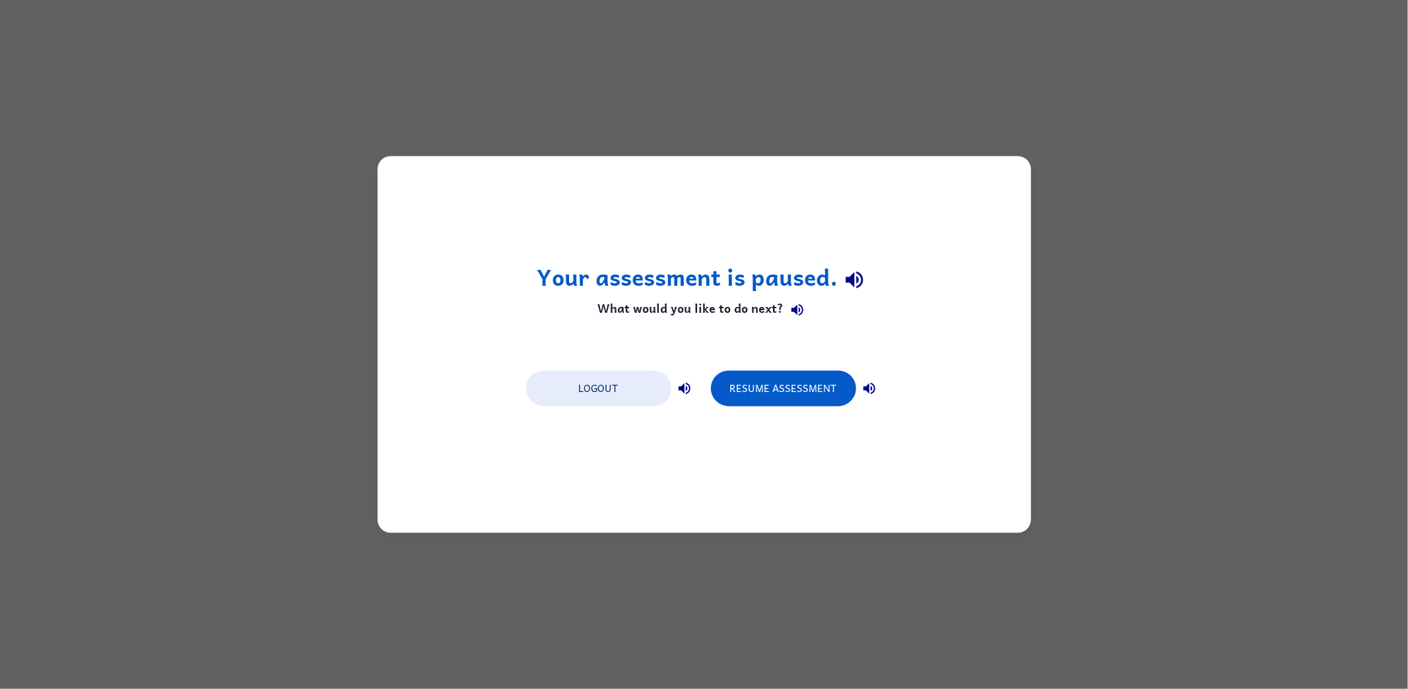
click at [527, 267] on div "Your assessment is paused. What would you like to do next? Logout Resume Assess…" at bounding box center [705, 344] width 654 height 377
drag, startPoint x: 693, startPoint y: 342, endPoint x: 680, endPoint y: 413, distance: 71.9
click at [697, 346] on div "Your assessment is paused. What would you like to do next? Logout Resume Assess…" at bounding box center [705, 344] width 654 height 377
click at [634, 388] on button "Logout" at bounding box center [598, 389] width 145 height 36
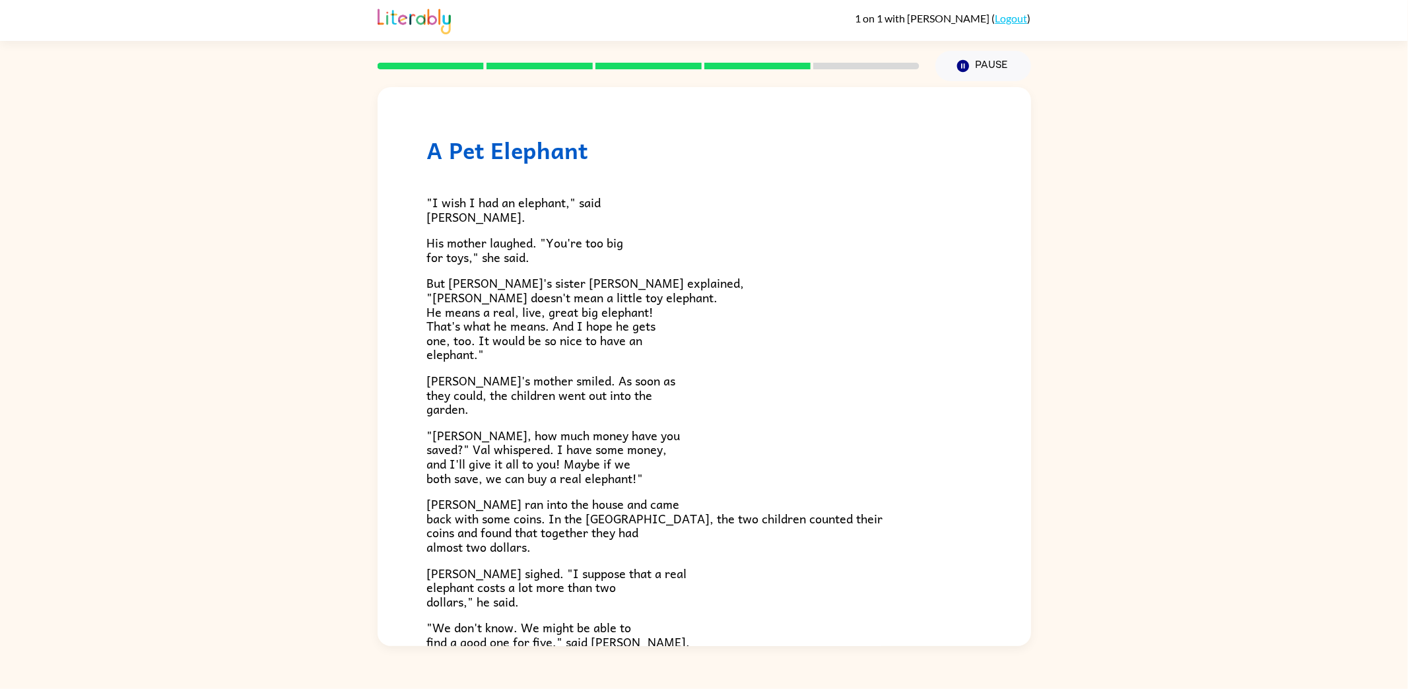
click at [790, 43] on div at bounding box center [649, 66] width 558 height 46
click at [844, 71] on div at bounding box center [649, 66] width 558 height 46
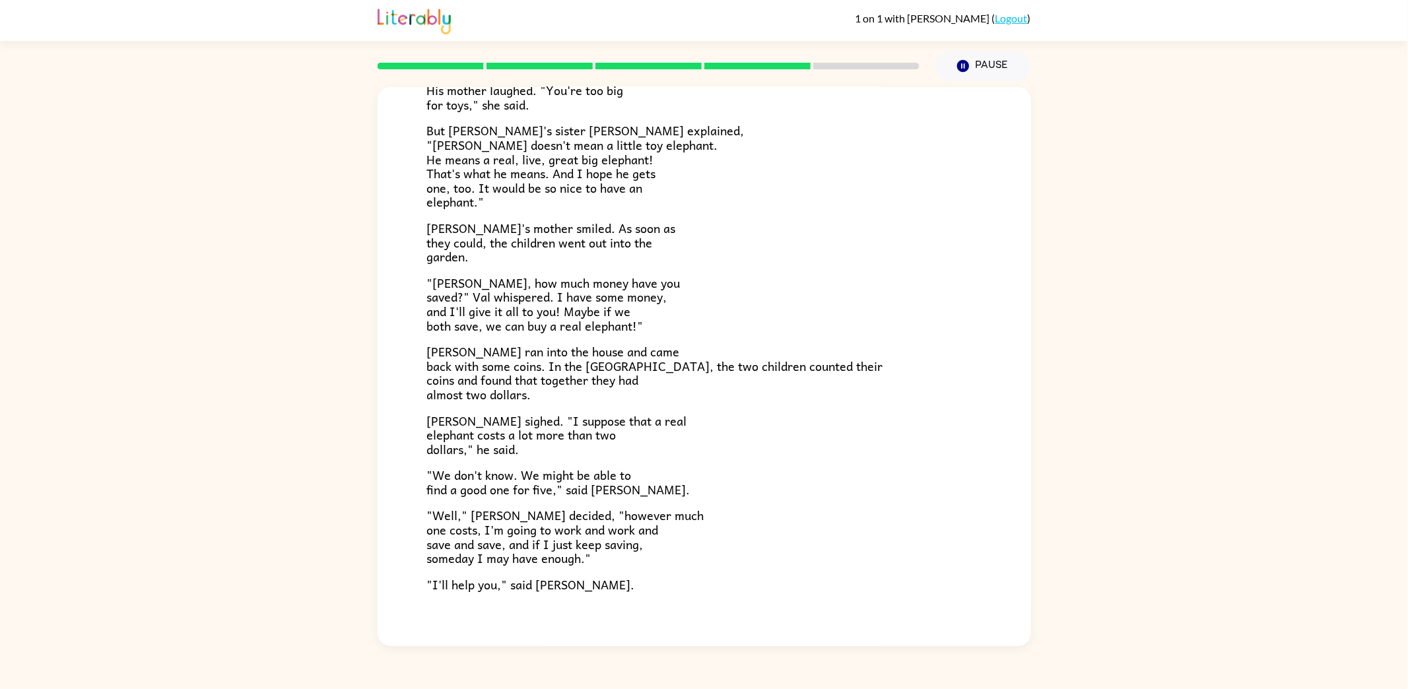
scroll to position [240, 0]
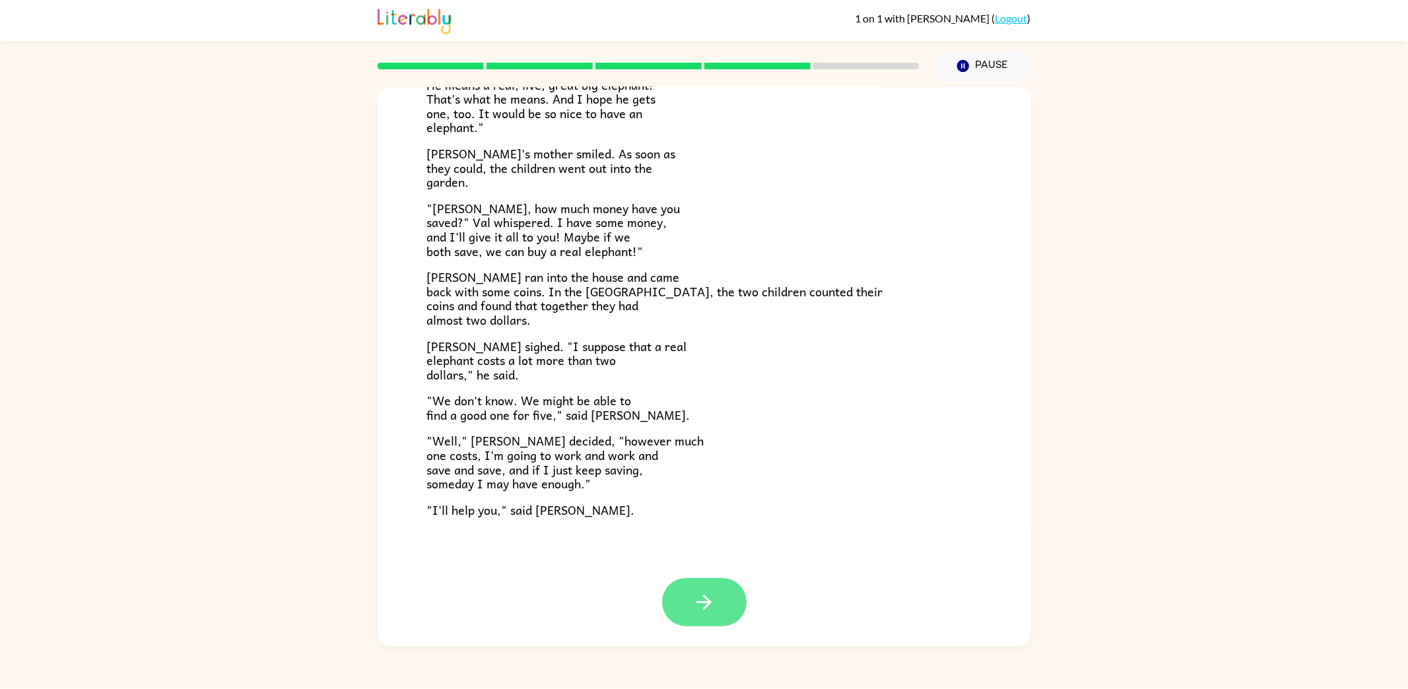
click at [721, 617] on button "button" at bounding box center [704, 602] width 85 height 48
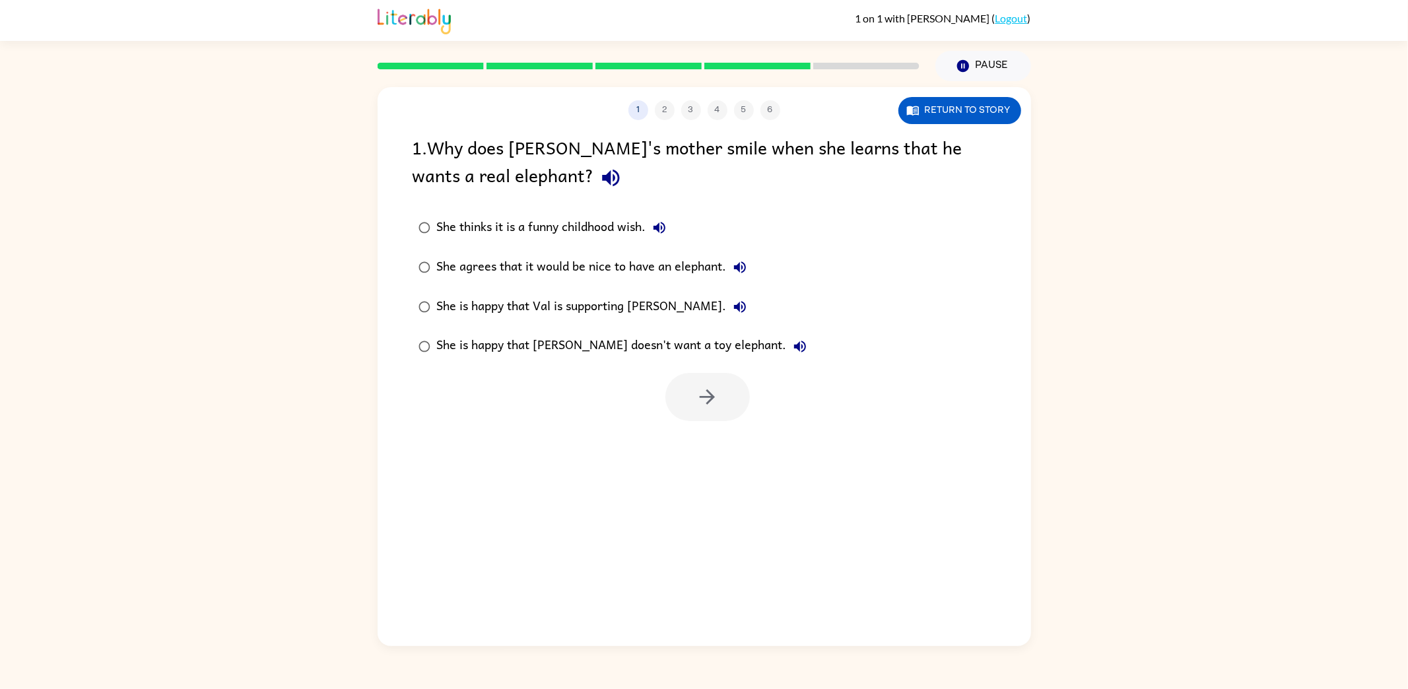
scroll to position [0, 0]
click at [527, 228] on div "She thinks it is a funny childhood wish." at bounding box center [555, 228] width 236 height 26
click at [701, 388] on icon "button" at bounding box center [707, 397] width 23 height 23
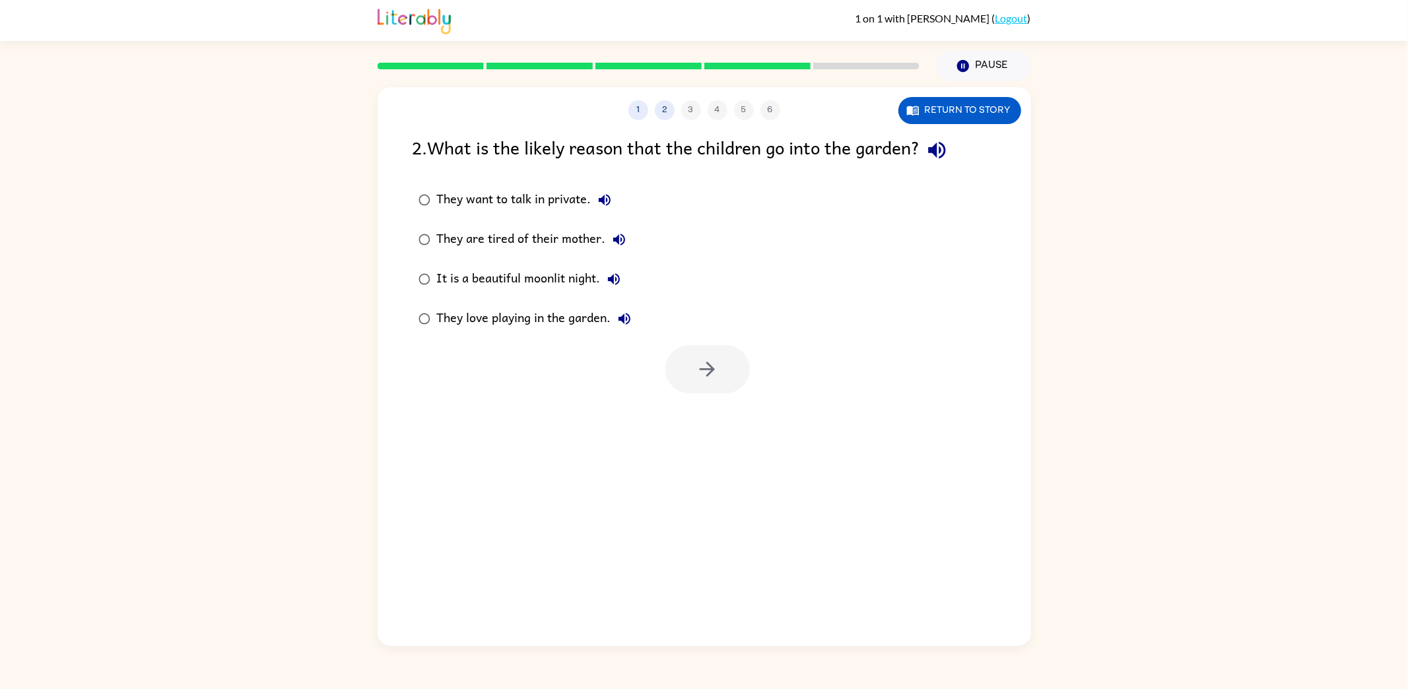
click at [559, 204] on div "They want to talk in private." at bounding box center [527, 200] width 181 height 26
click at [689, 377] on button "button" at bounding box center [708, 369] width 85 height 48
click at [545, 196] on div "She wants to make her mother smile." at bounding box center [551, 200] width 229 height 26
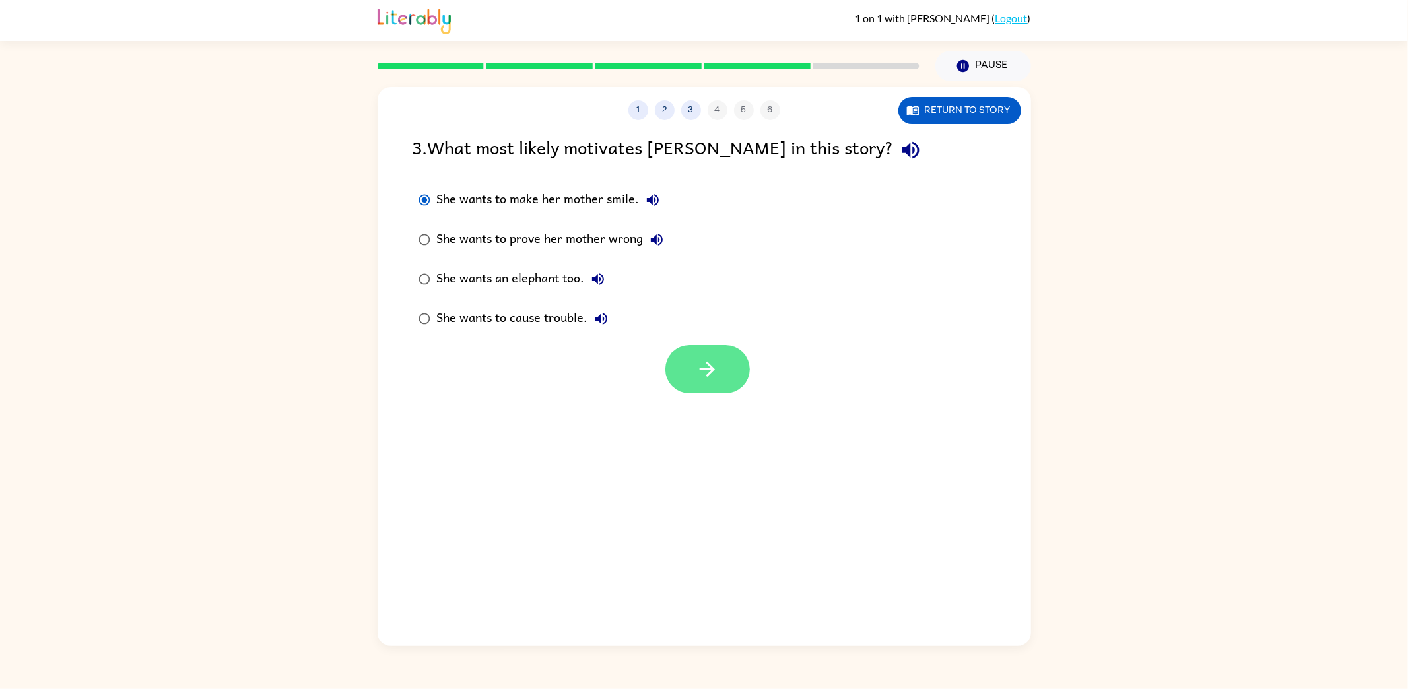
click at [733, 380] on button "button" at bounding box center [708, 369] width 85 height 48
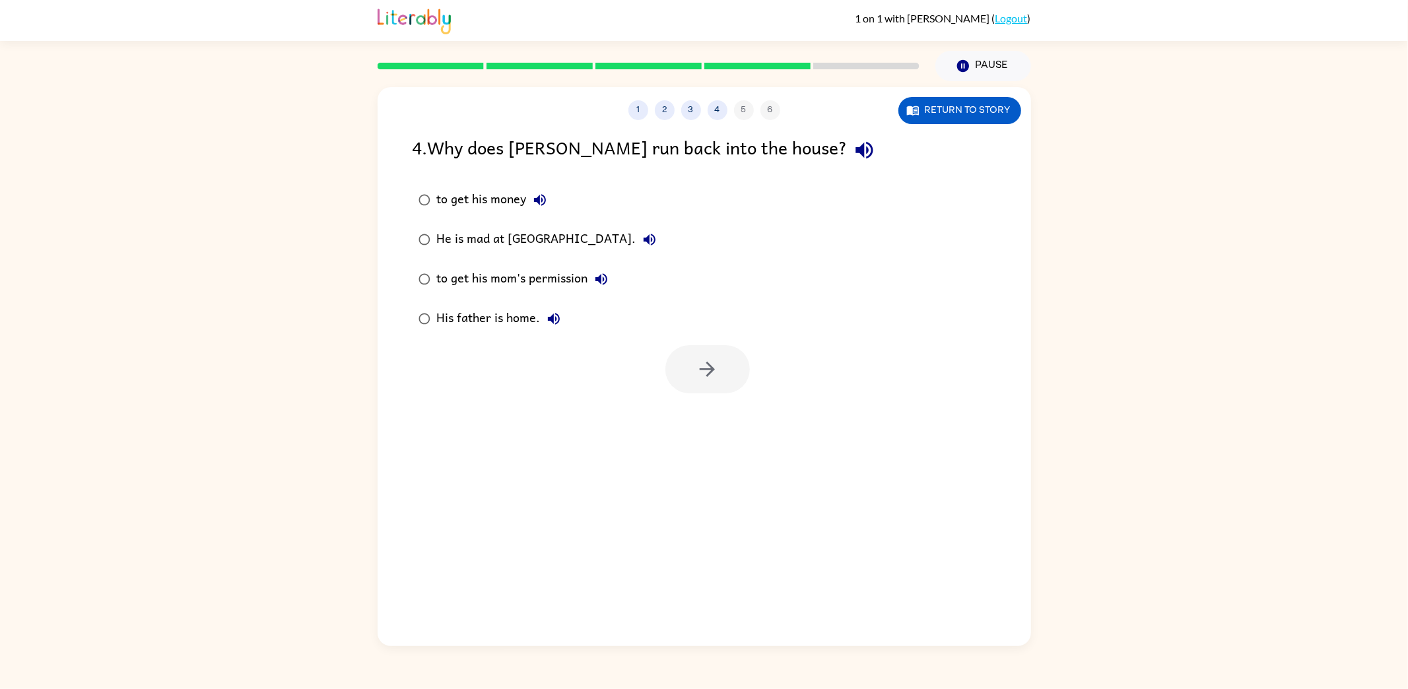
click at [476, 197] on div "to get his money" at bounding box center [495, 200] width 116 height 26
click at [706, 378] on icon "button" at bounding box center [707, 369] width 23 height 23
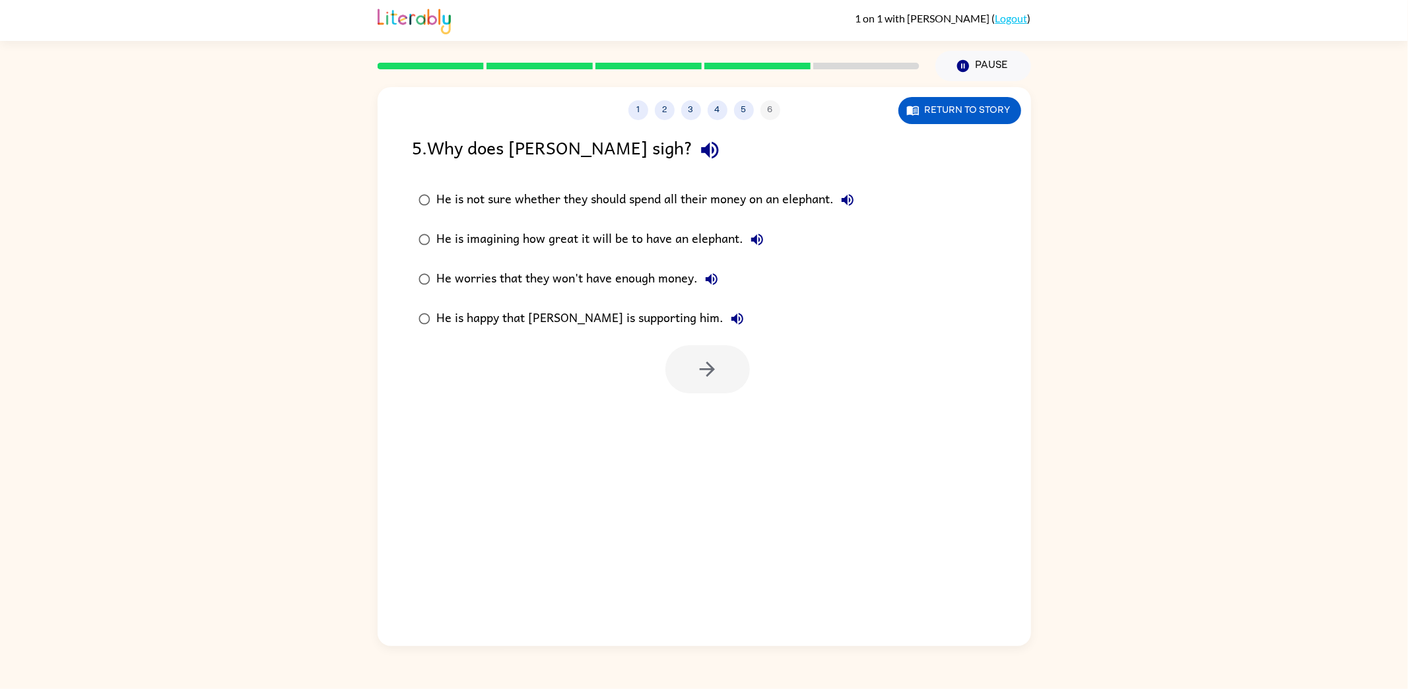
click at [543, 195] on div "He is not sure whether they should spend all their money on an elephant." at bounding box center [649, 200] width 424 height 26
click at [702, 373] on icon "button" at bounding box center [707, 369] width 23 height 23
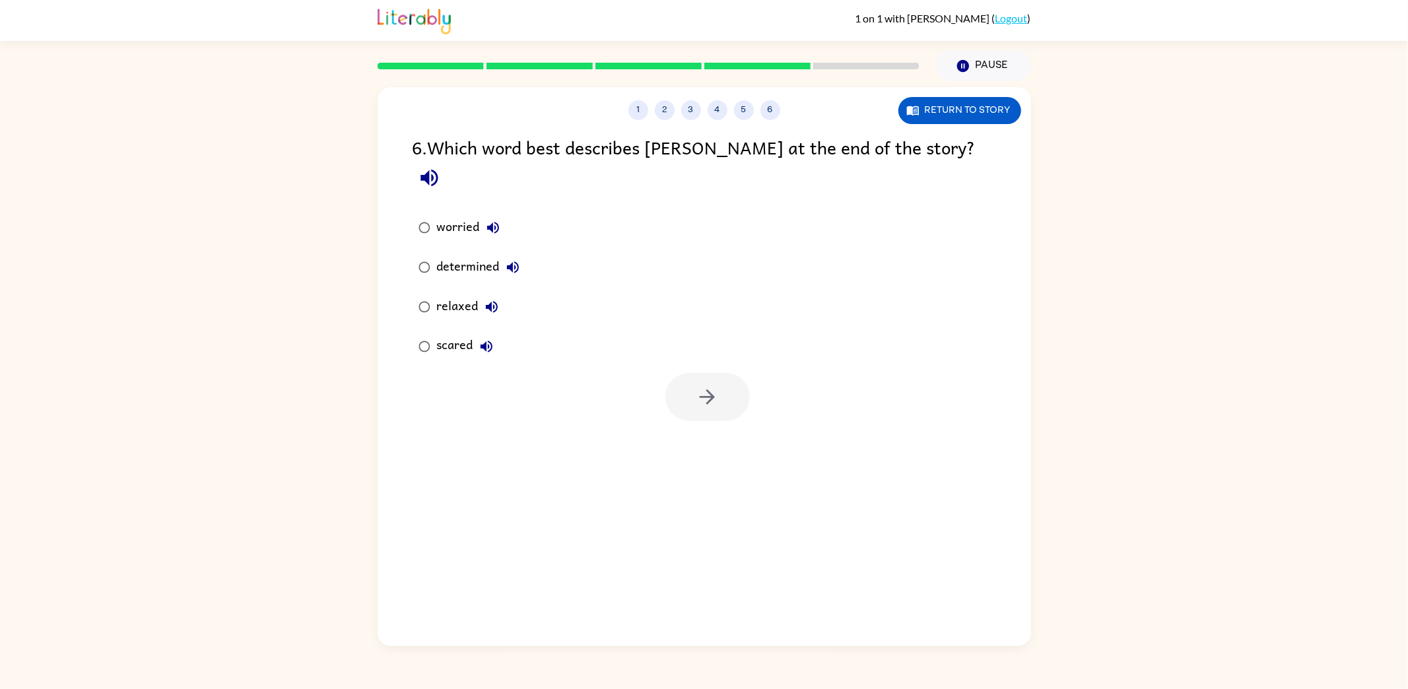
drag, startPoint x: 463, startPoint y: 192, endPoint x: 478, endPoint y: 203, distance: 18.9
click at [463, 215] on div "worried" at bounding box center [471, 228] width 69 height 26
click at [704, 386] on button "button" at bounding box center [708, 397] width 85 height 48
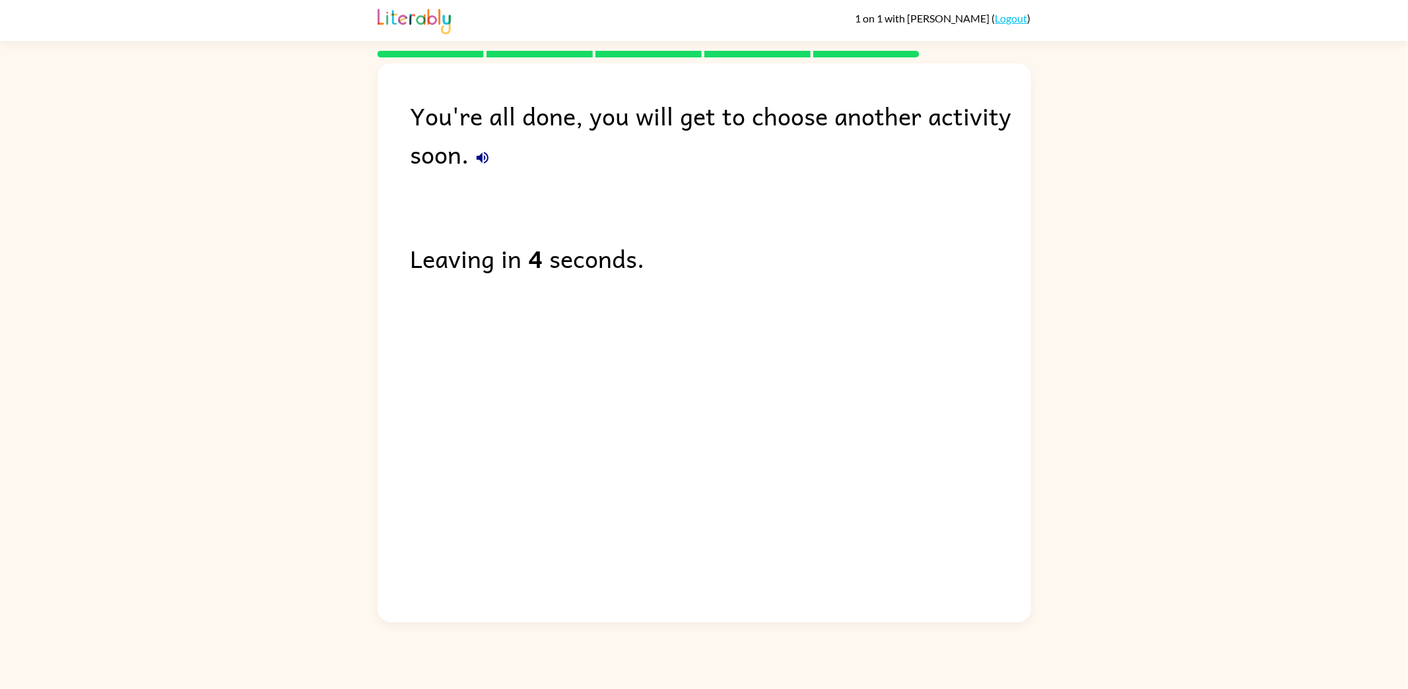
click at [329, 306] on div "You're all done, you will get to choose another activity soon. Leaving in 4 sec…" at bounding box center [704, 339] width 1408 height 565
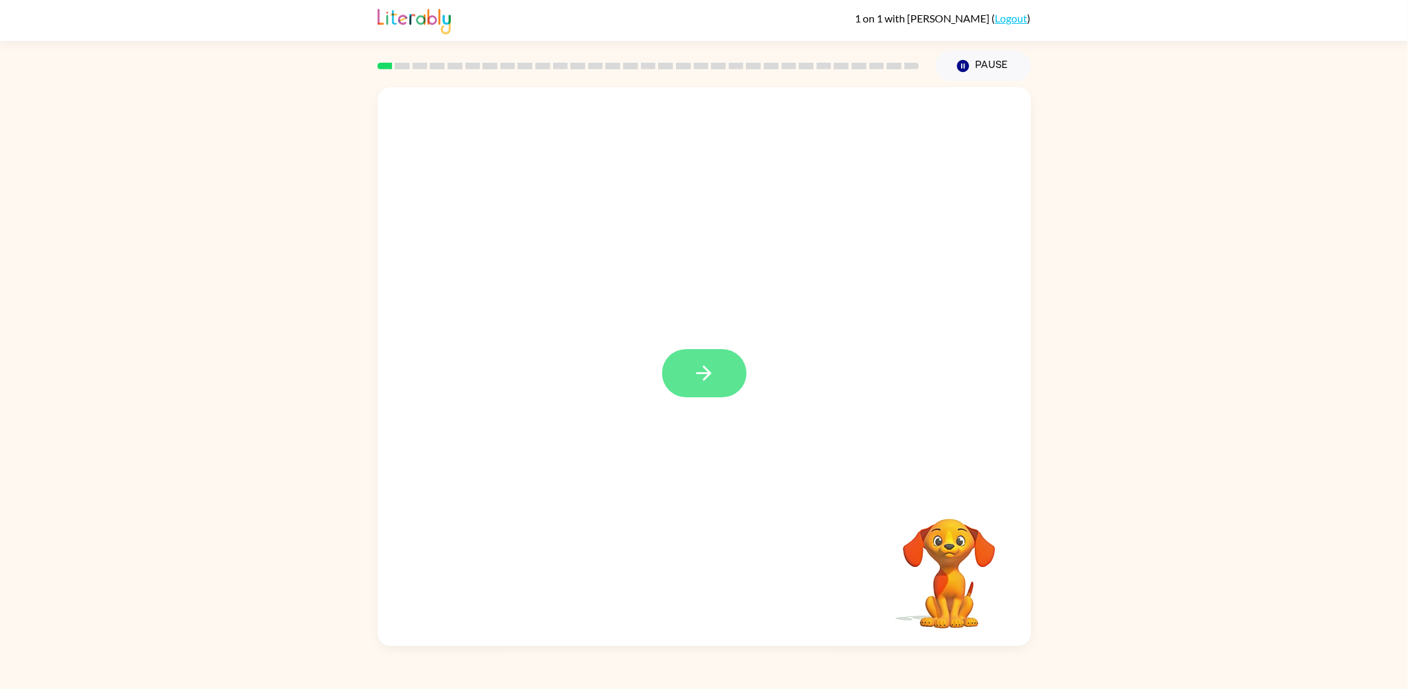
click at [721, 380] on button "button" at bounding box center [704, 373] width 85 height 48
click at [732, 544] on button "button" at bounding box center [704, 549] width 85 height 48
click at [285, 385] on div "Your browser must support playing .mp4 files to use Literably. Please try using…" at bounding box center [704, 363] width 1408 height 565
click at [401, 58] on div at bounding box center [649, 66] width 558 height 46
click at [400, 63] on rect at bounding box center [402, 66] width 15 height 7
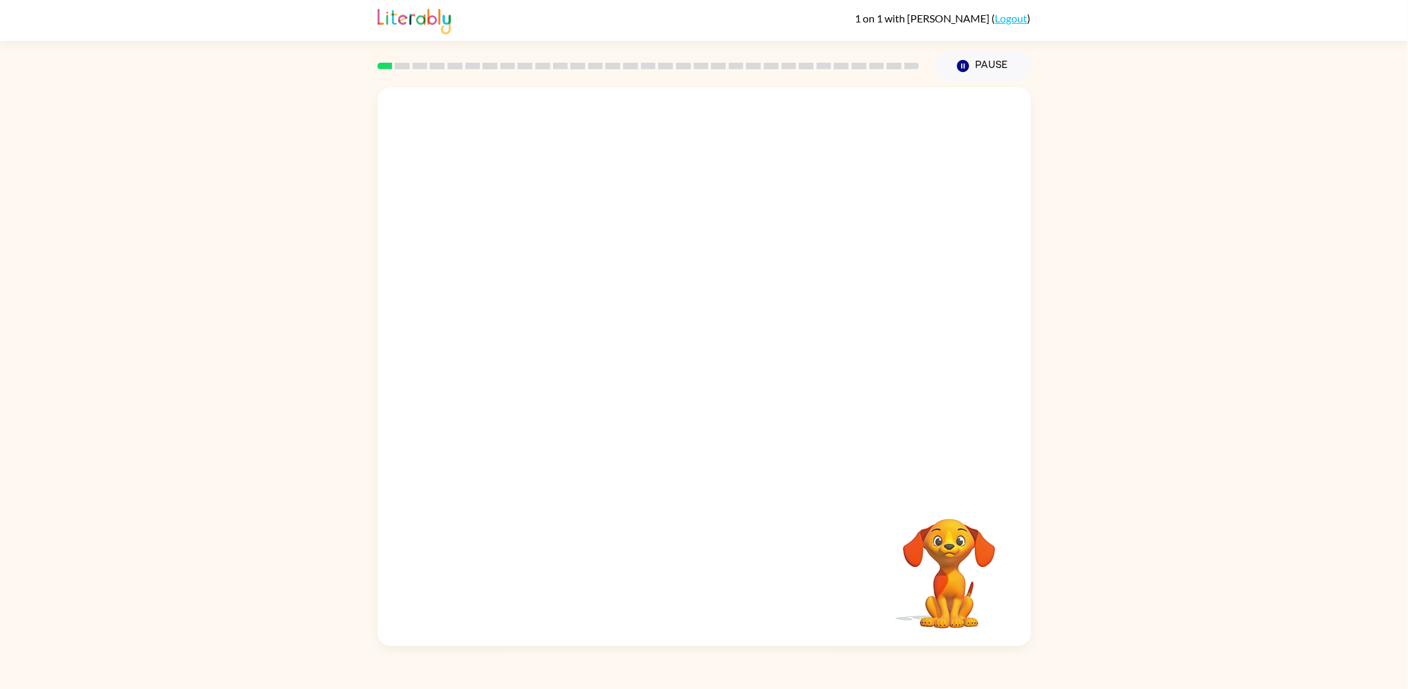
click at [968, 596] on video "Your browser must support playing .mp4 files to use Literably. Please try using…" at bounding box center [949, 564] width 132 height 132
click at [984, 74] on button "Pause Pause" at bounding box center [984, 66] width 96 height 30
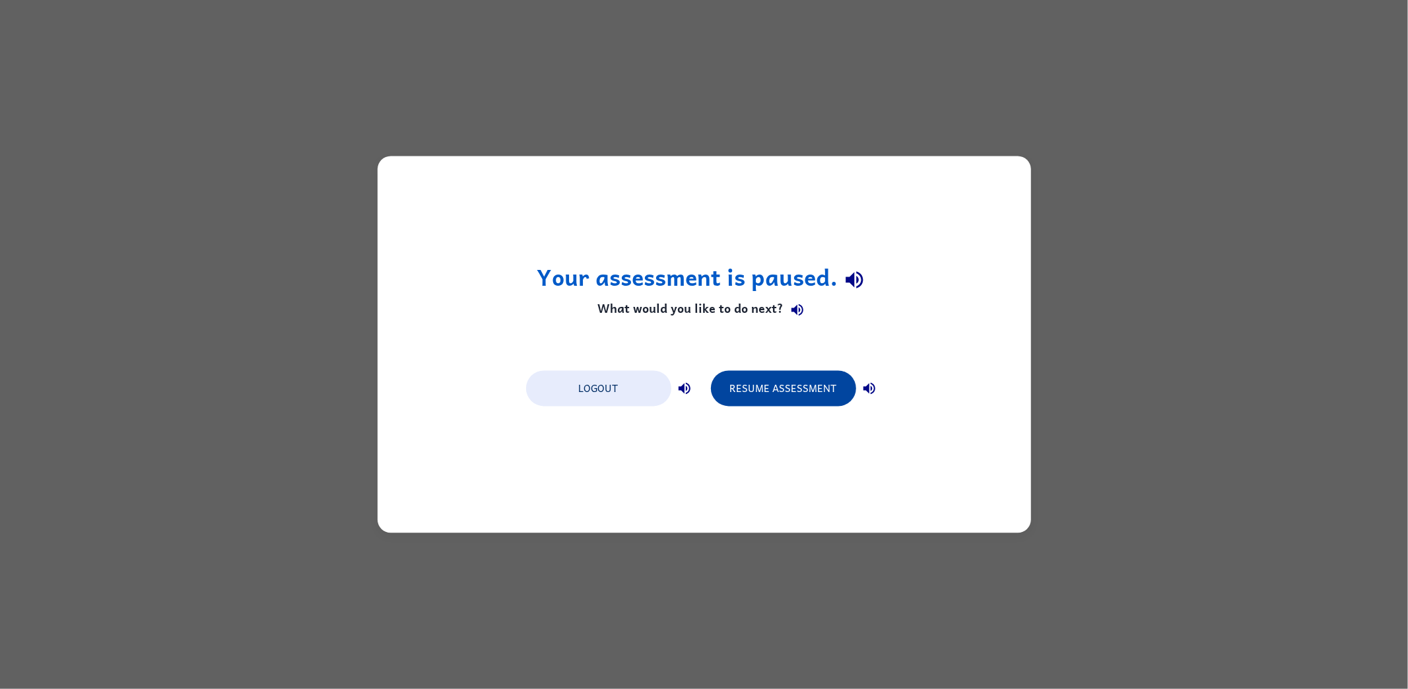
click at [774, 383] on button "Resume Assessment" at bounding box center [783, 389] width 145 height 36
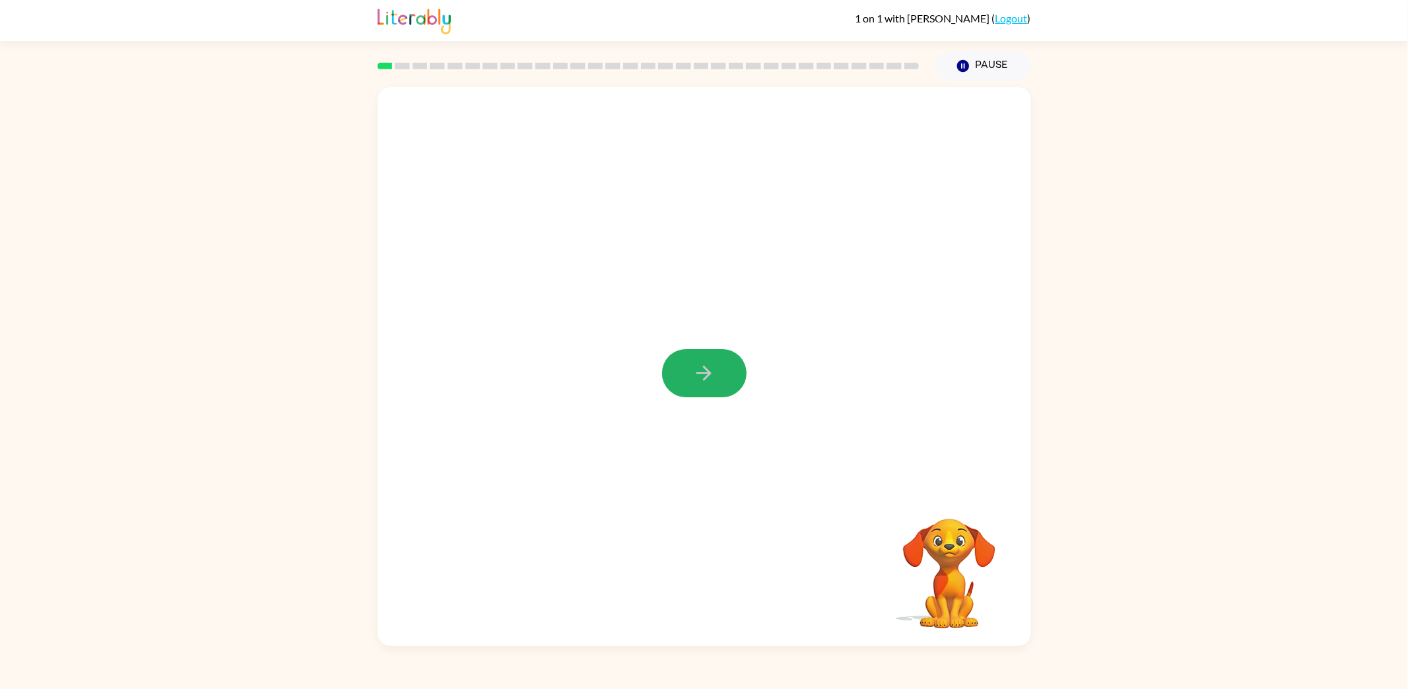
click at [704, 378] on icon "button" at bounding box center [704, 373] width 23 height 23
click at [738, 558] on button "button" at bounding box center [704, 549] width 85 height 48
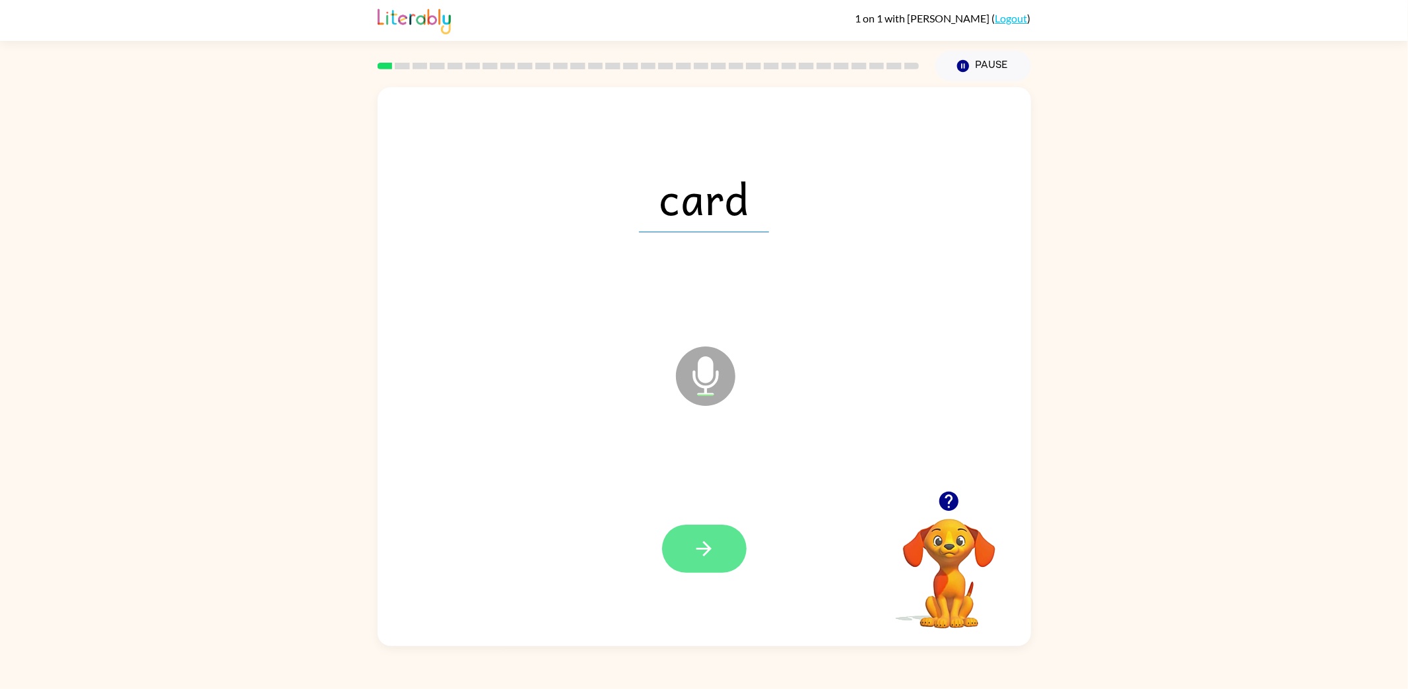
click at [730, 557] on button "button" at bounding box center [704, 549] width 85 height 48
click at [725, 564] on button "button" at bounding box center [704, 549] width 85 height 48
click at [724, 563] on button "button" at bounding box center [704, 549] width 85 height 48
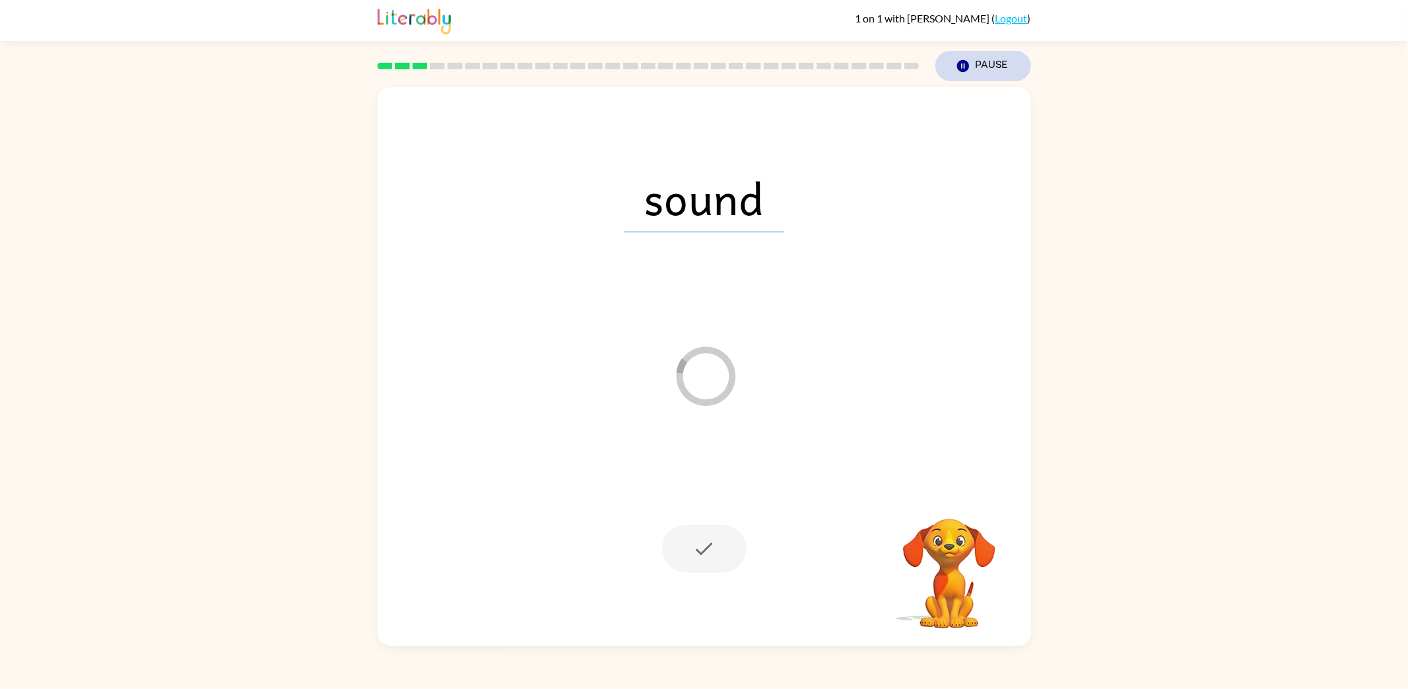
click at [967, 63] on icon "button" at bounding box center [963, 66] width 12 height 12
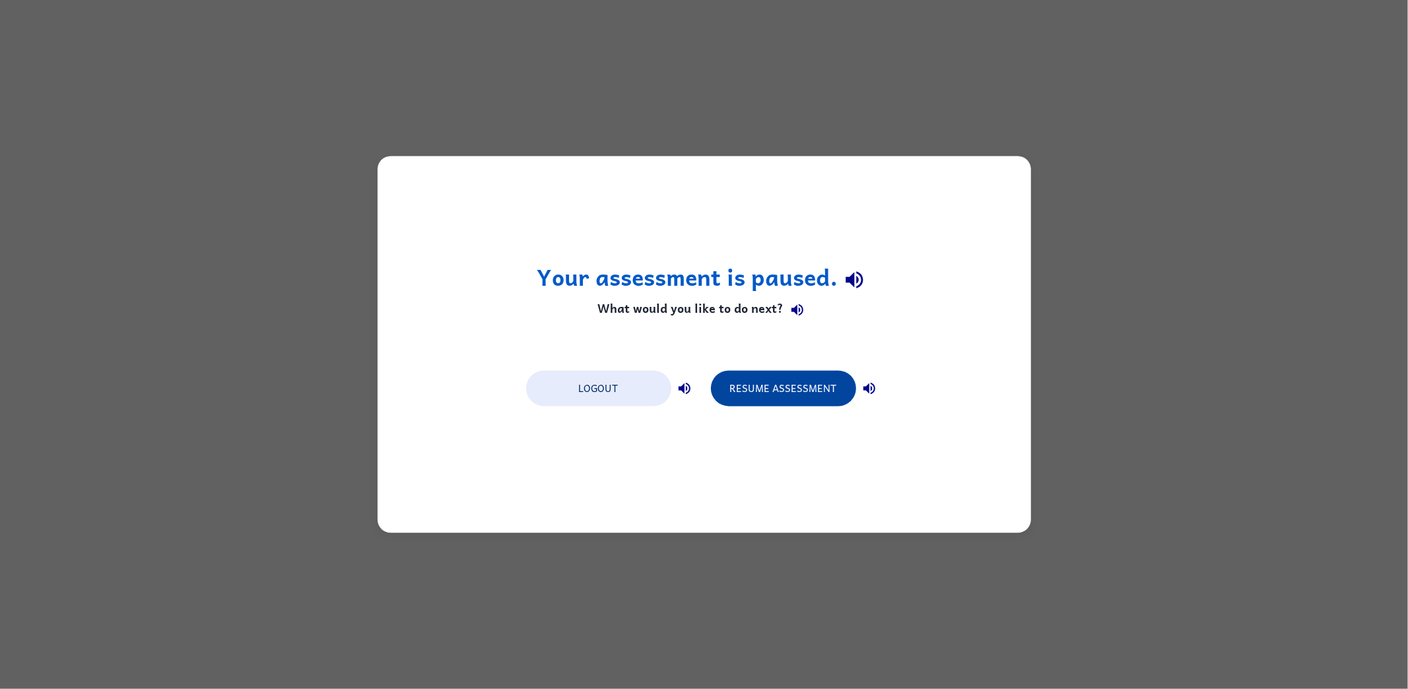
click at [780, 393] on button "Resume Assessment" at bounding box center [783, 389] width 145 height 36
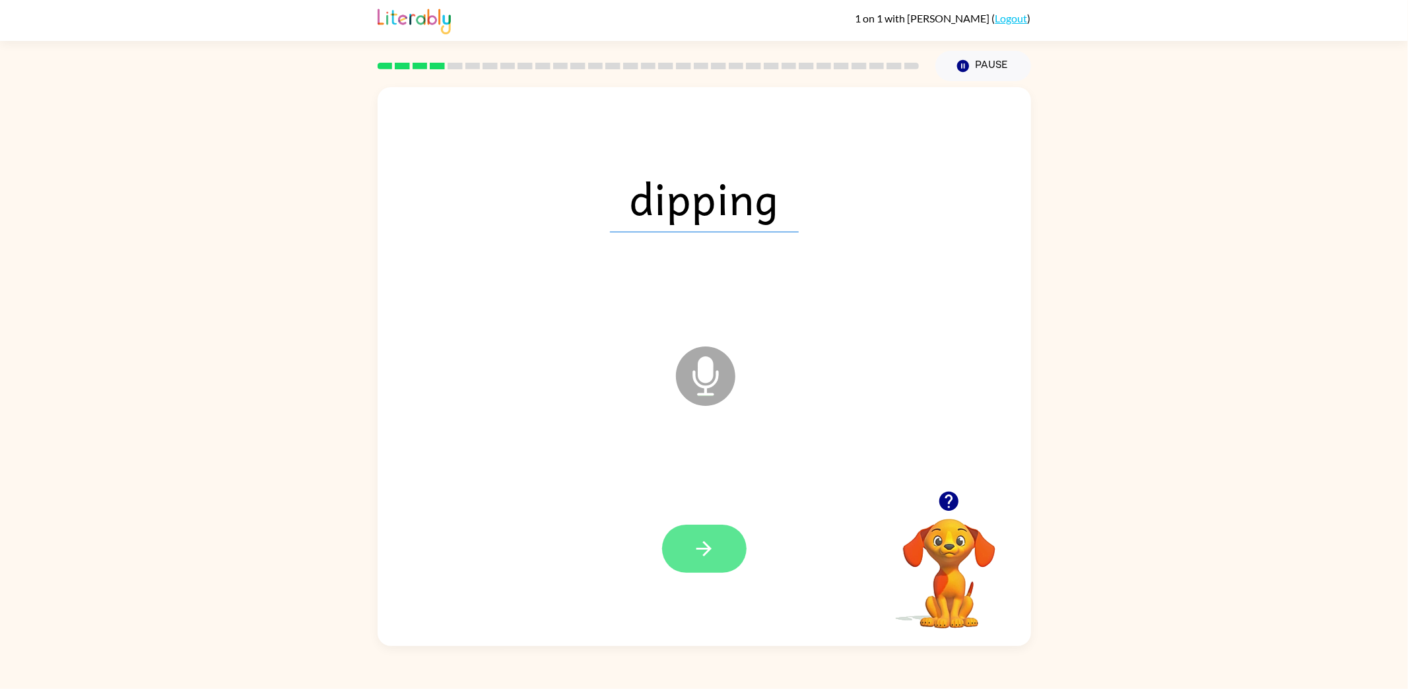
click at [701, 568] on button "button" at bounding box center [704, 549] width 85 height 48
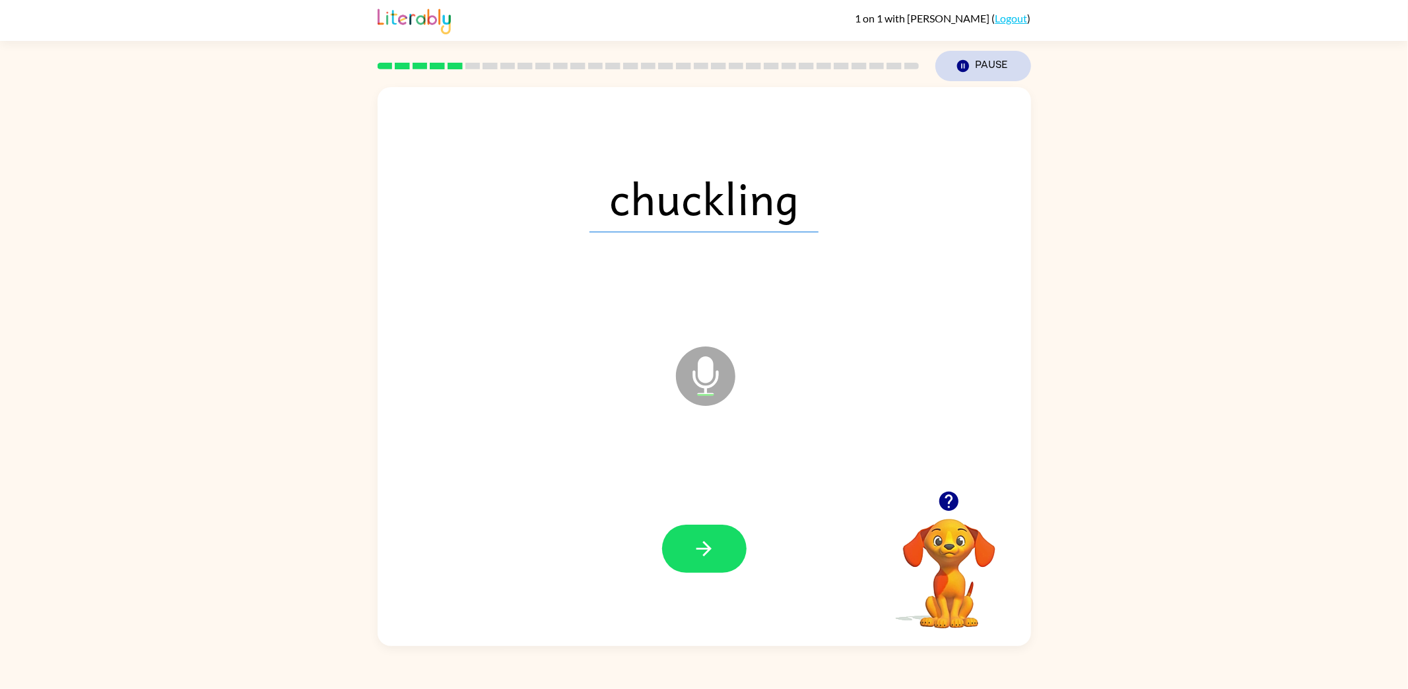
click at [976, 67] on button "Pause Pause" at bounding box center [984, 66] width 96 height 30
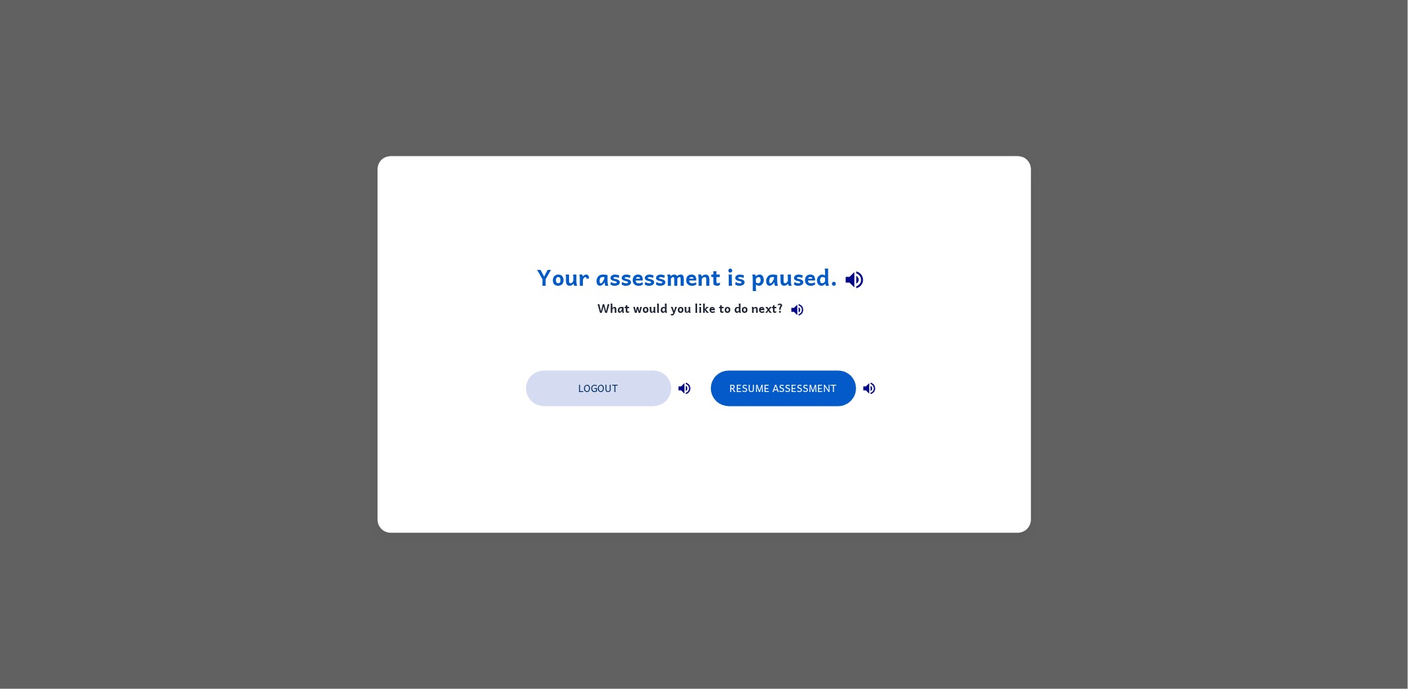
click at [631, 394] on button "Logout" at bounding box center [598, 389] width 145 height 36
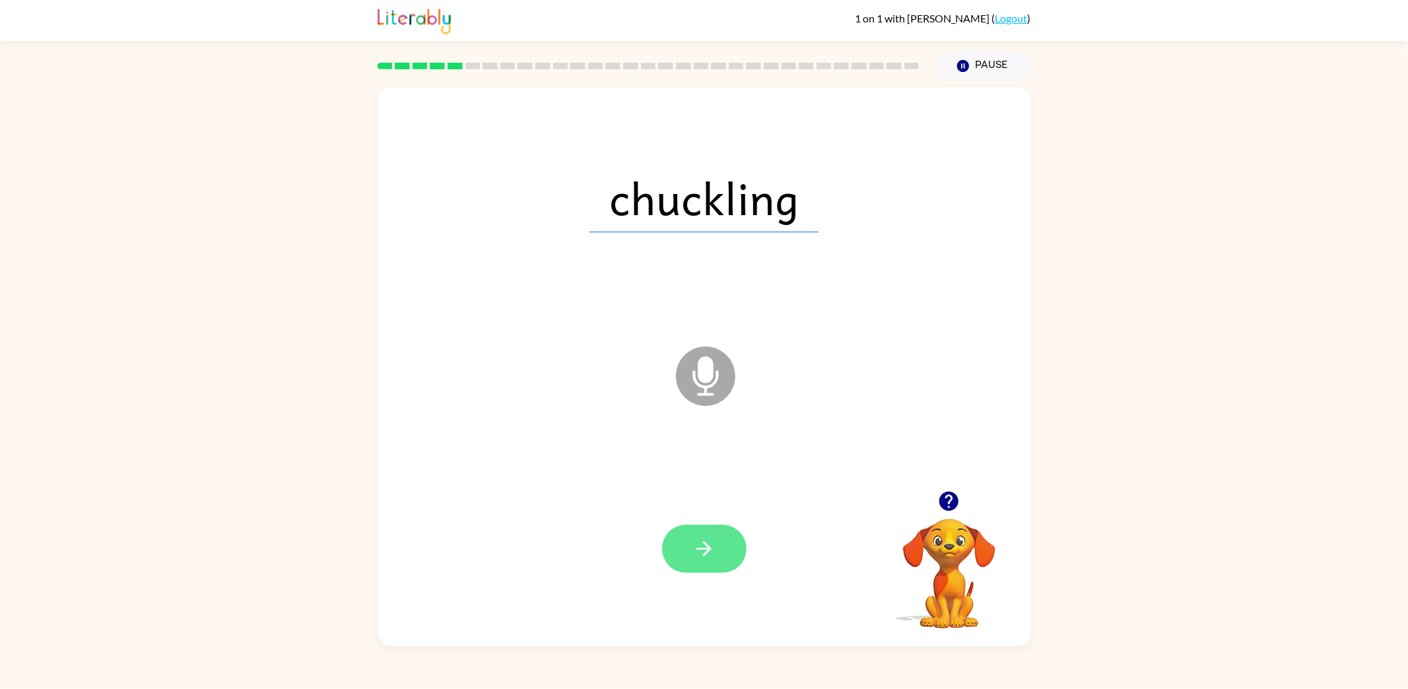
click at [679, 546] on button "button" at bounding box center [704, 549] width 85 height 48
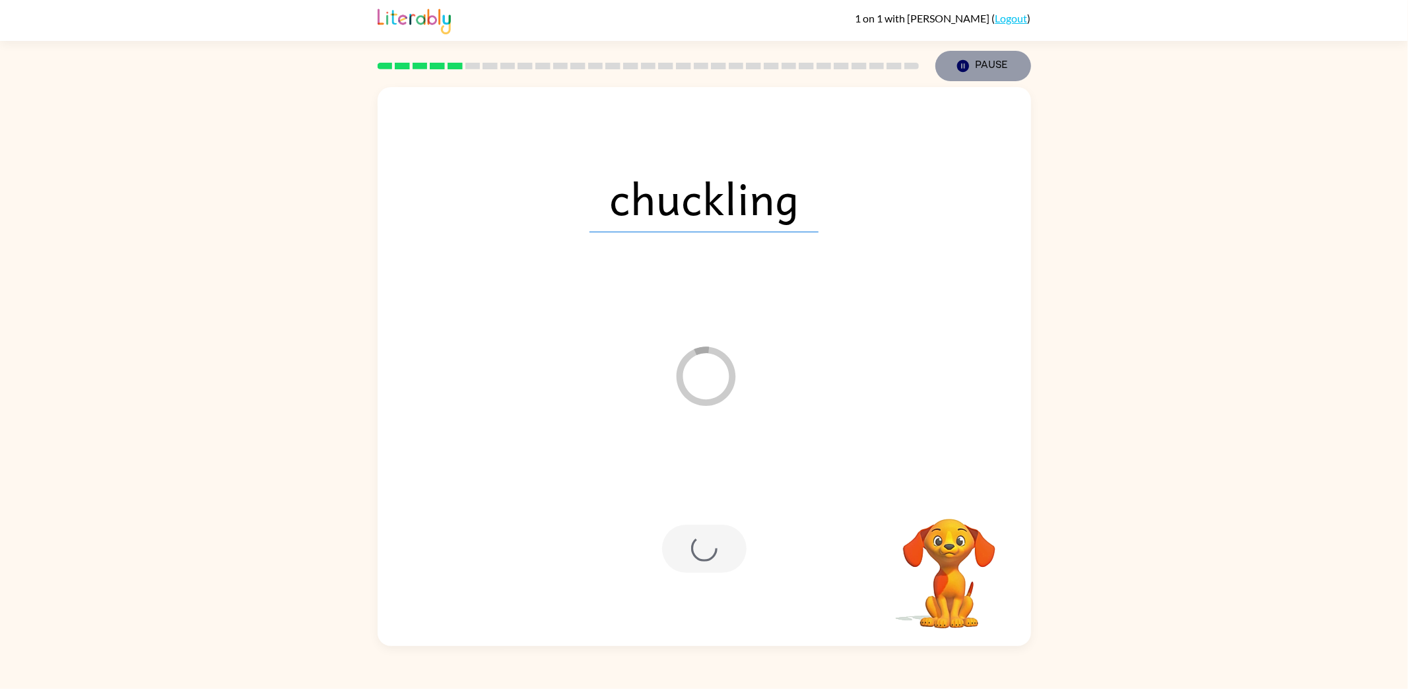
click at [973, 65] on button "Pause Pause" at bounding box center [984, 66] width 96 height 30
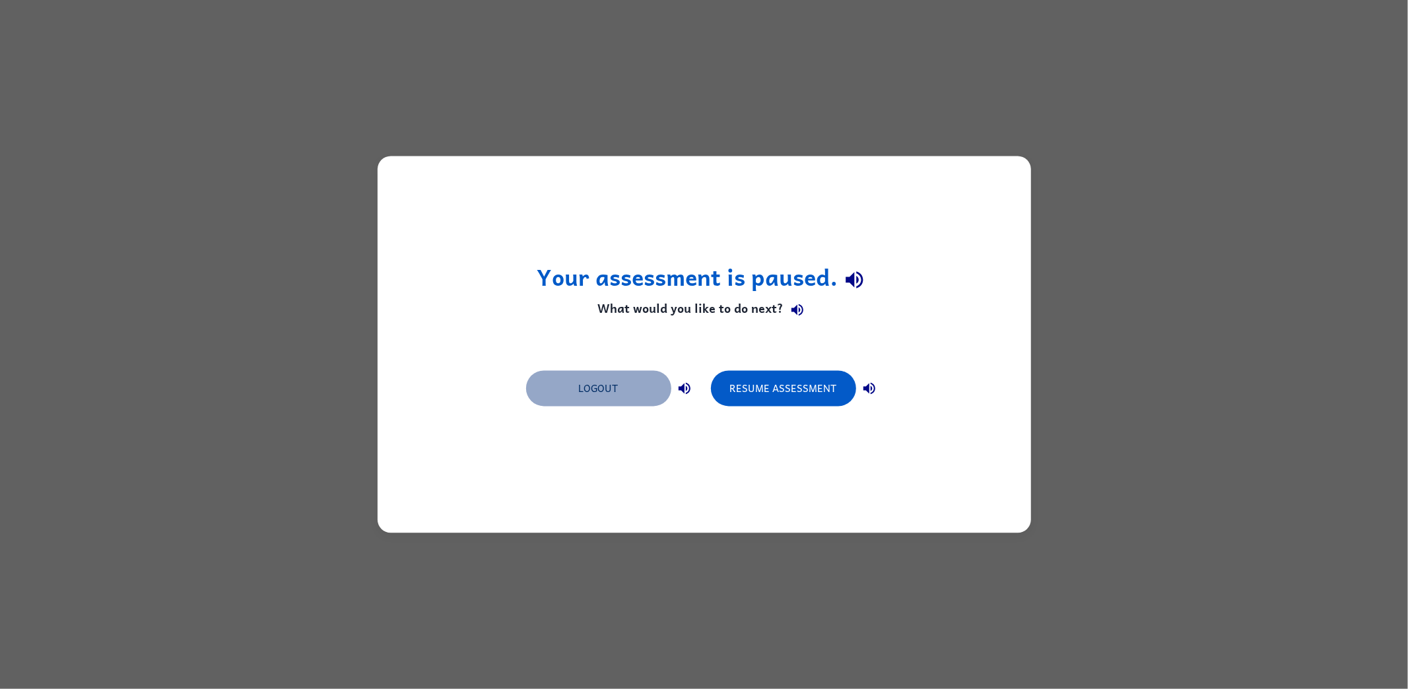
click at [594, 401] on button "Logout" at bounding box center [598, 389] width 145 height 36
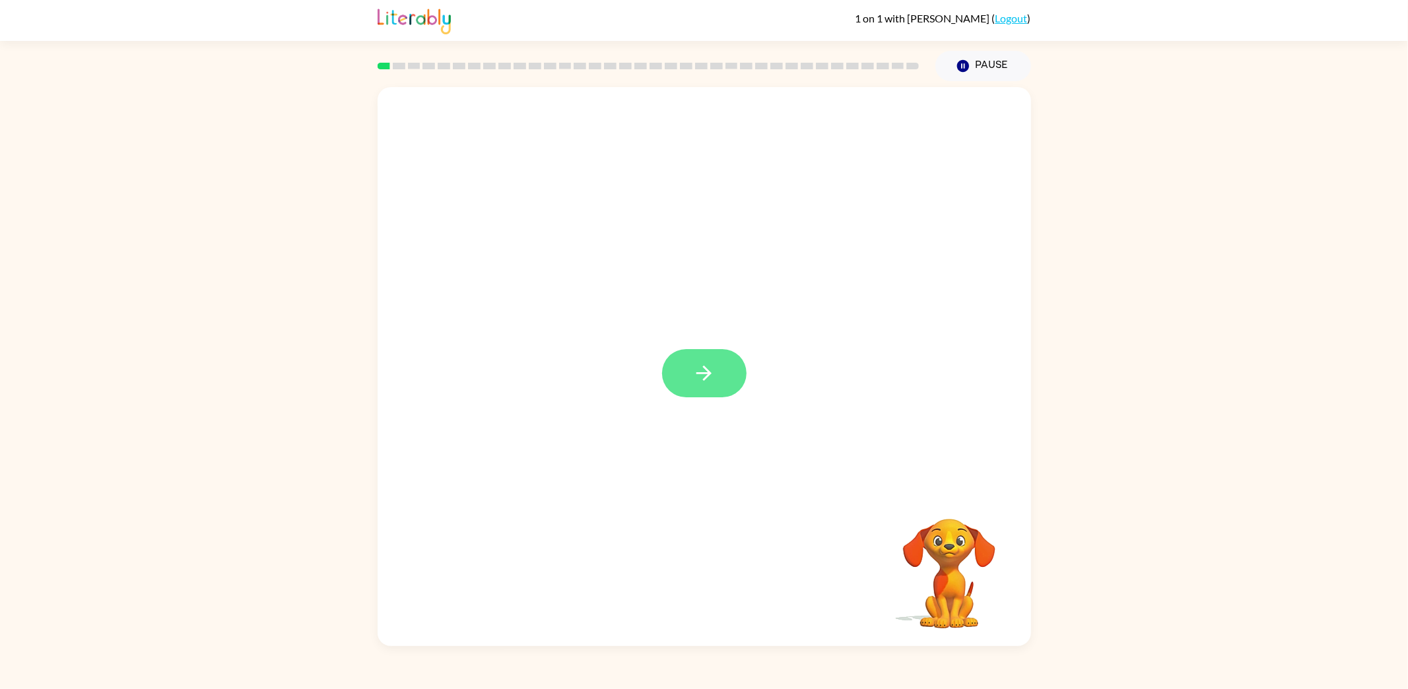
click at [680, 363] on button "button" at bounding box center [704, 373] width 85 height 48
click at [716, 551] on button "button" at bounding box center [704, 549] width 85 height 48
click at [714, 530] on button "button" at bounding box center [704, 549] width 85 height 48
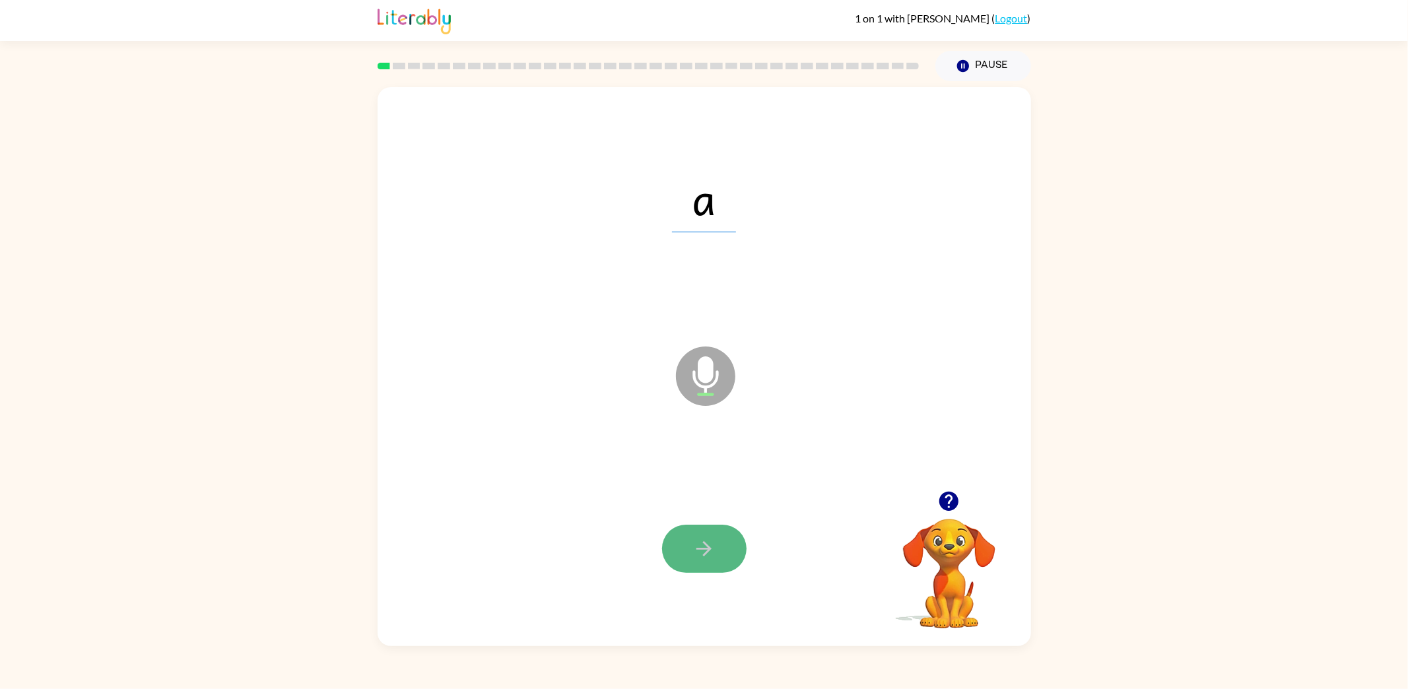
click at [739, 537] on button "button" at bounding box center [704, 549] width 85 height 48
click at [975, 69] on button "Pause Pause" at bounding box center [984, 66] width 96 height 30
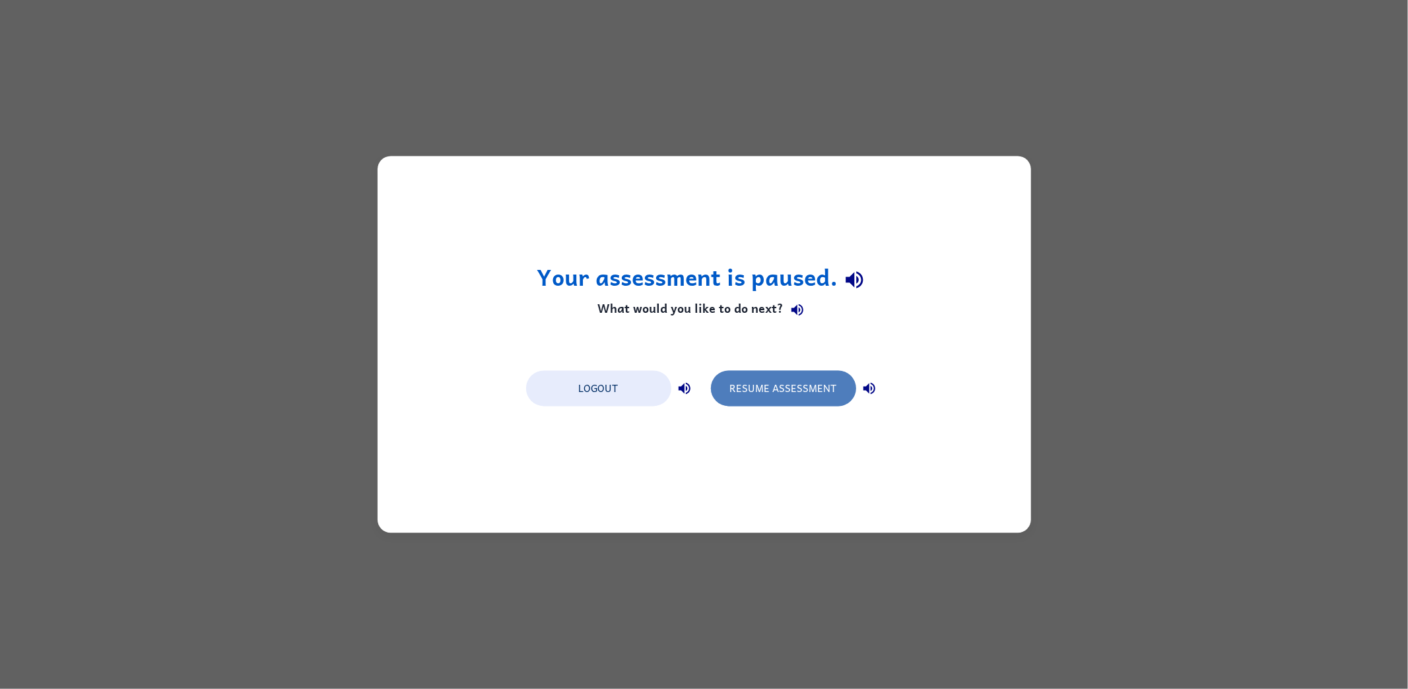
click at [820, 394] on button "Resume Assessment" at bounding box center [783, 389] width 145 height 36
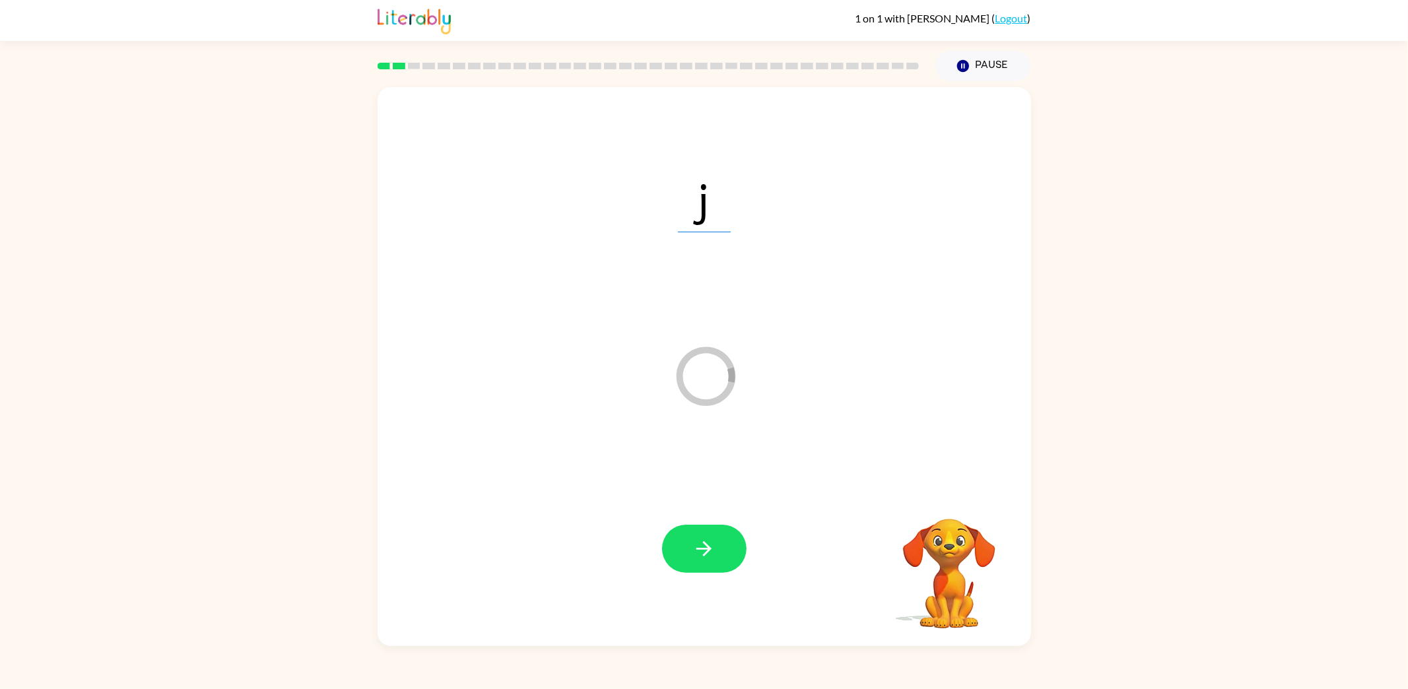
click at [1249, 213] on div "j Loader Your response is being sent to our graders Your browser must support p…" at bounding box center [704, 363] width 1408 height 565
click at [281, 180] on div "Your browser must support playing .mp4 files to use Literably. Please try using…" at bounding box center [704, 363] width 1408 height 565
click at [1016, 18] on link "Logout" at bounding box center [1012, 18] width 32 height 13
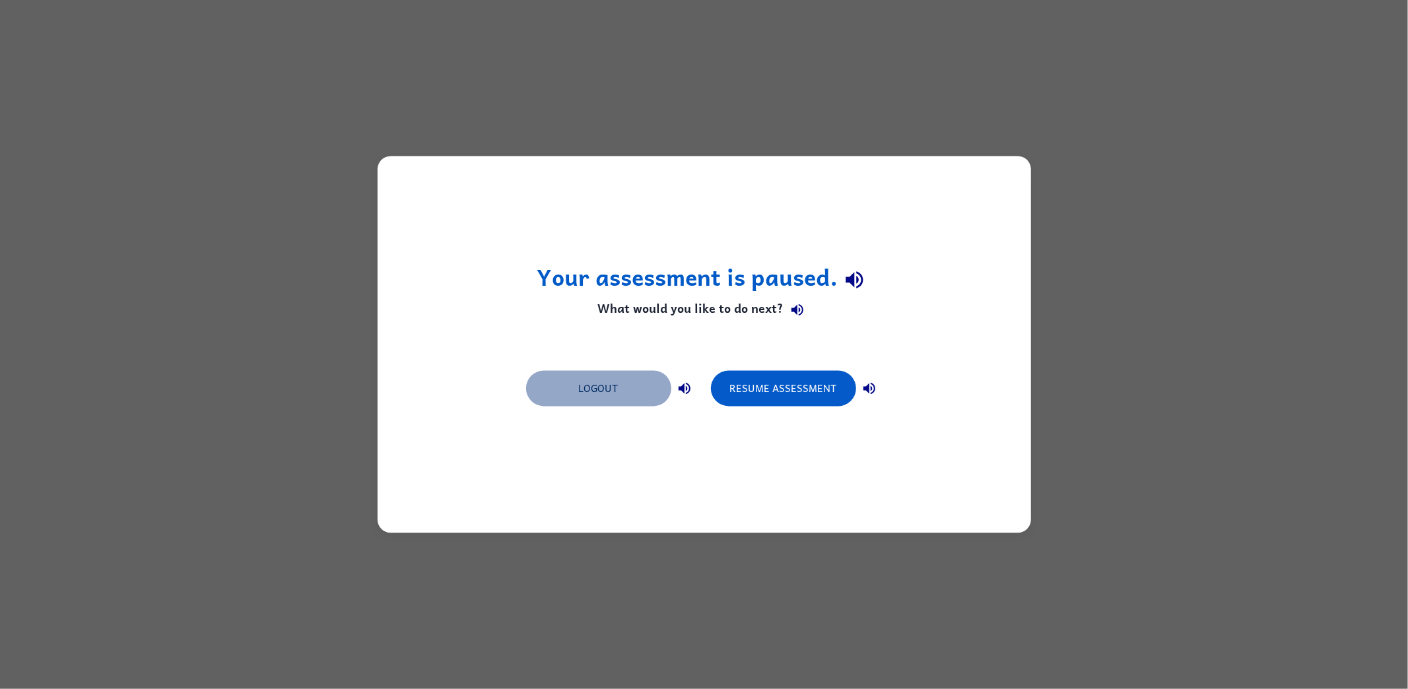
click at [601, 396] on button "Logout" at bounding box center [598, 389] width 145 height 36
